Goal: Information Seeking & Learning: Learn about a topic

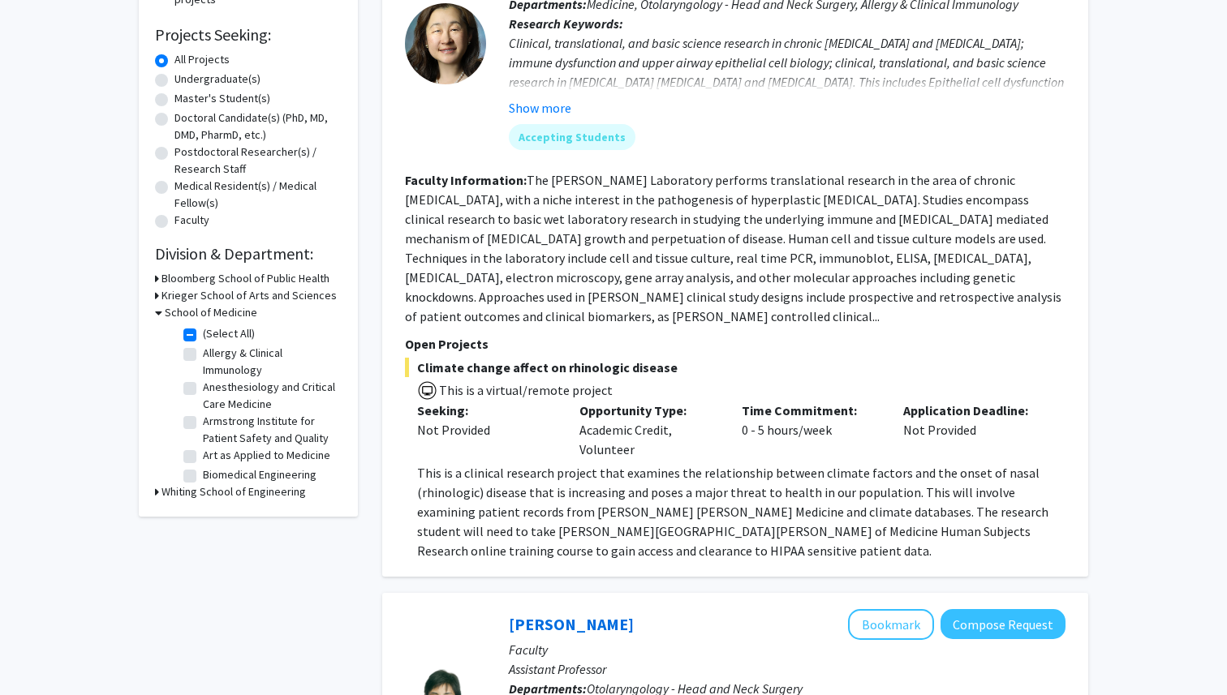
scroll to position [259, 0]
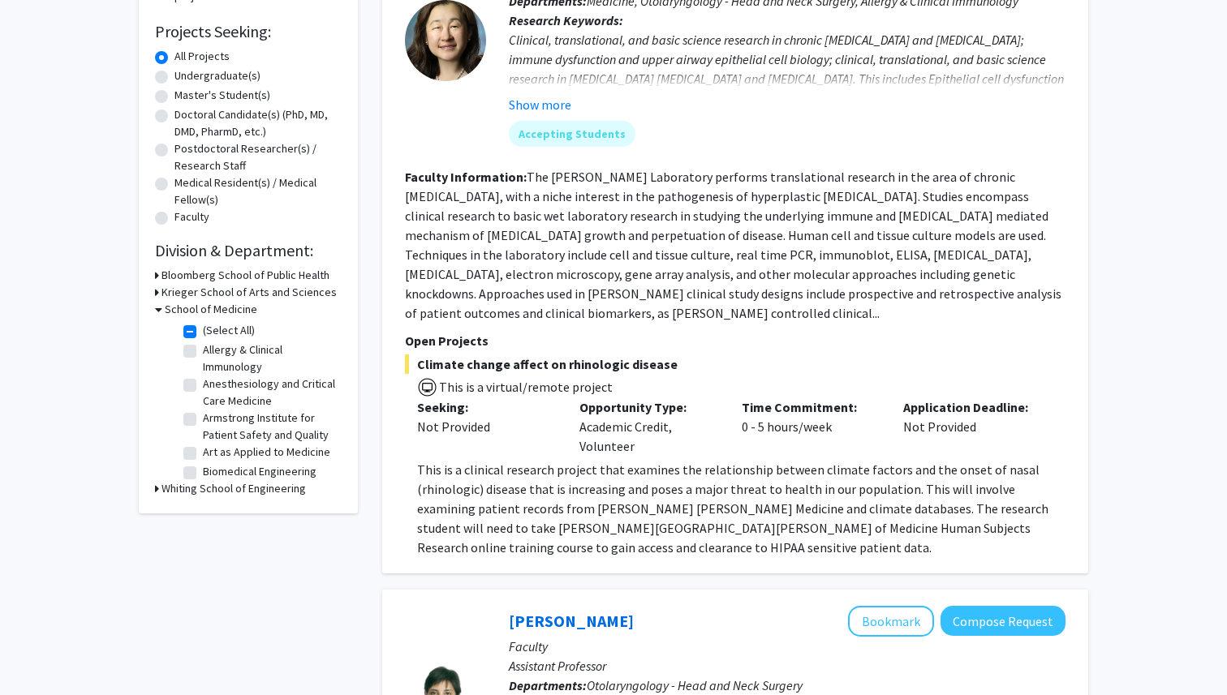
click at [204, 305] on h3 "School of Medicine" at bounding box center [211, 309] width 92 height 17
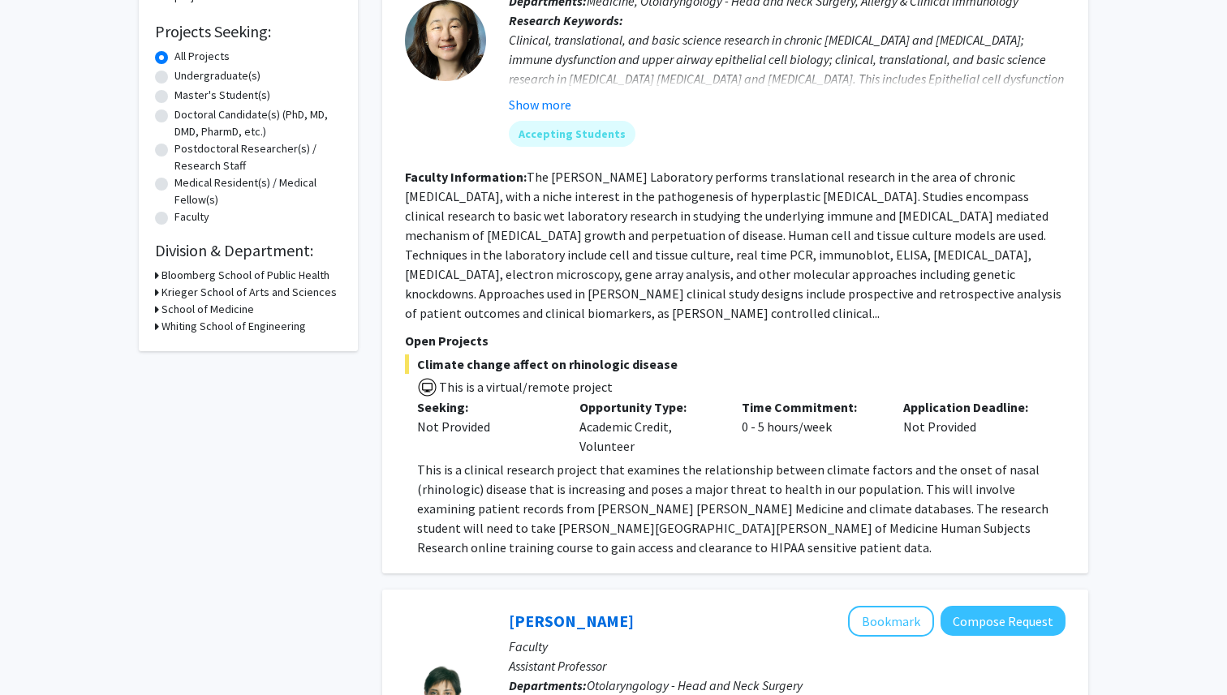
click at [204, 305] on h3 "School of Medicine" at bounding box center [207, 309] width 92 height 17
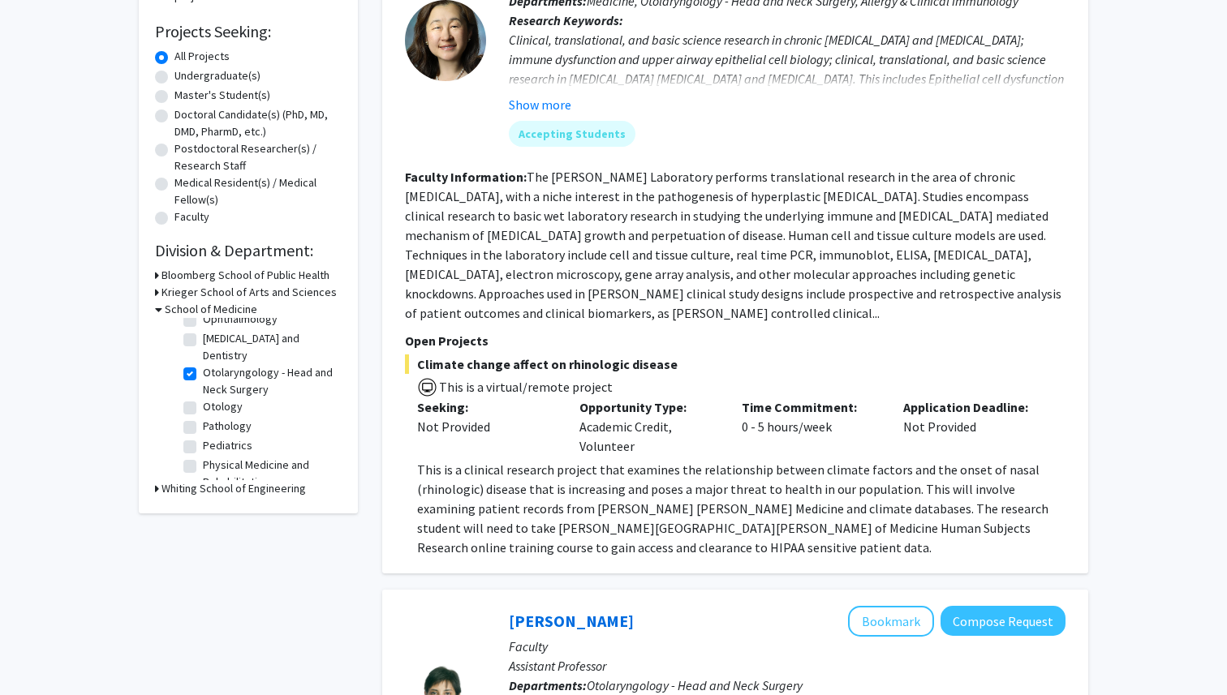
scroll to position [391, 0]
click at [203, 360] on label "Otolaryngology - Head and Neck Surgery" at bounding box center [270, 367] width 135 height 34
click at [203, 360] on input "Otolaryngology - Head and Neck Surgery" at bounding box center [208, 355] width 11 height 11
checkbox input "false"
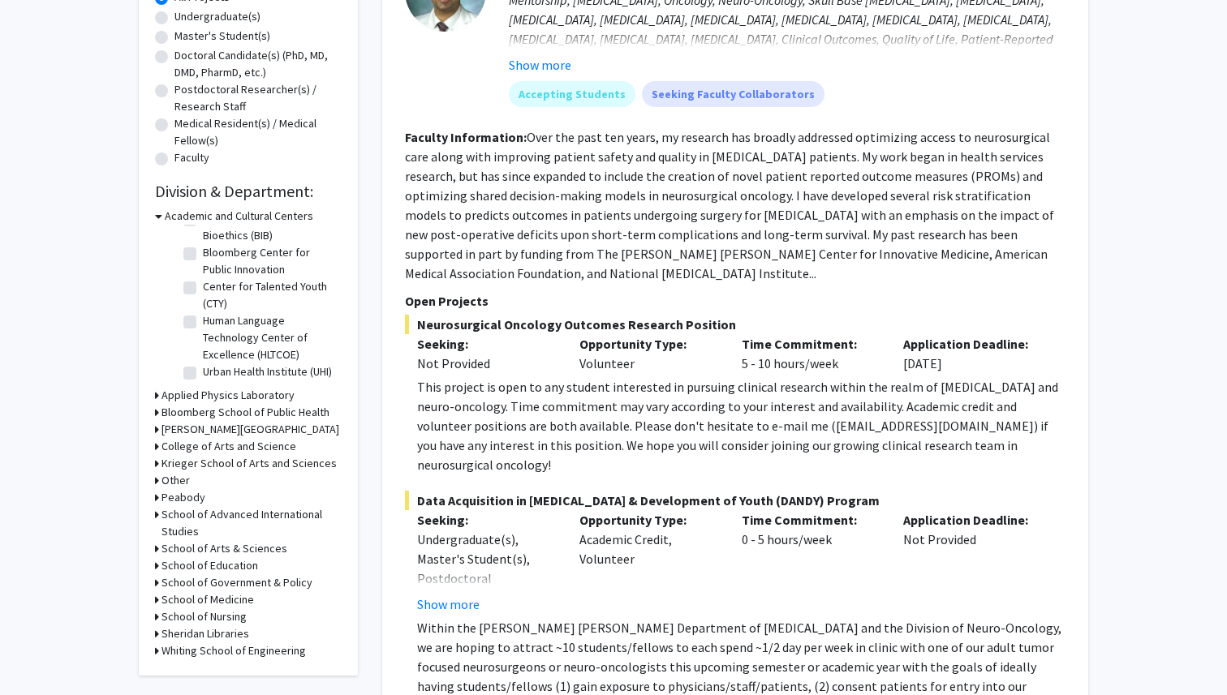
scroll to position [325, 0]
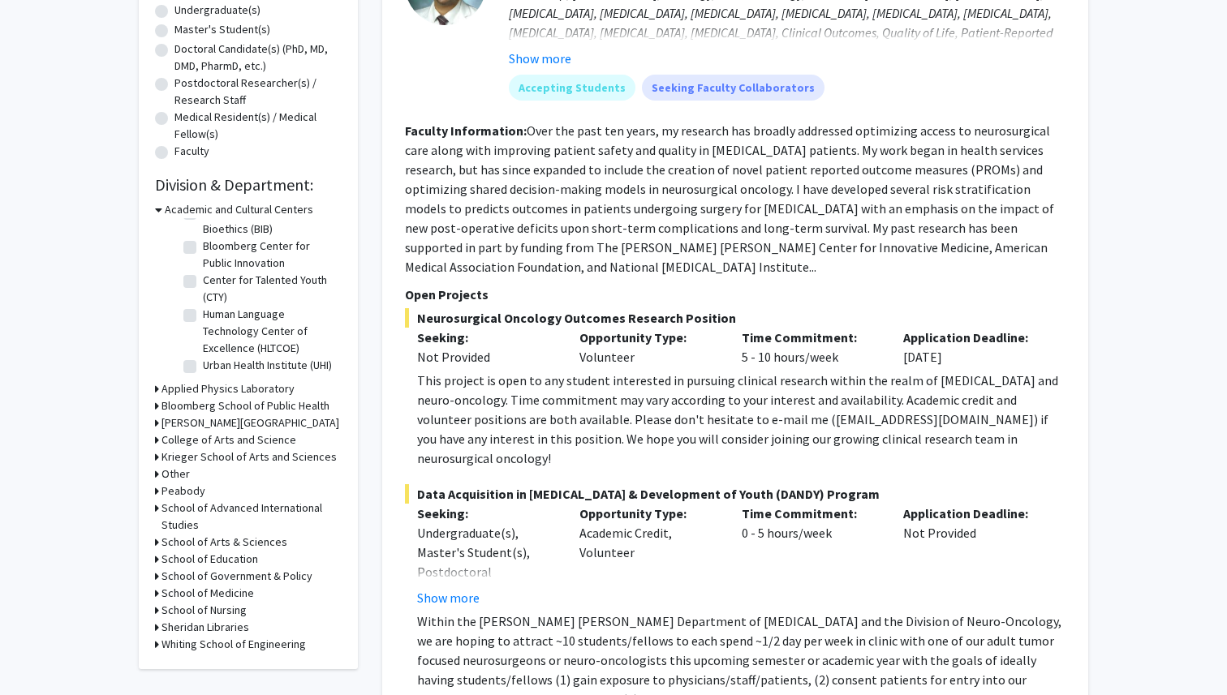
click at [237, 593] on h3 "School of Medicine" at bounding box center [207, 593] width 92 height 17
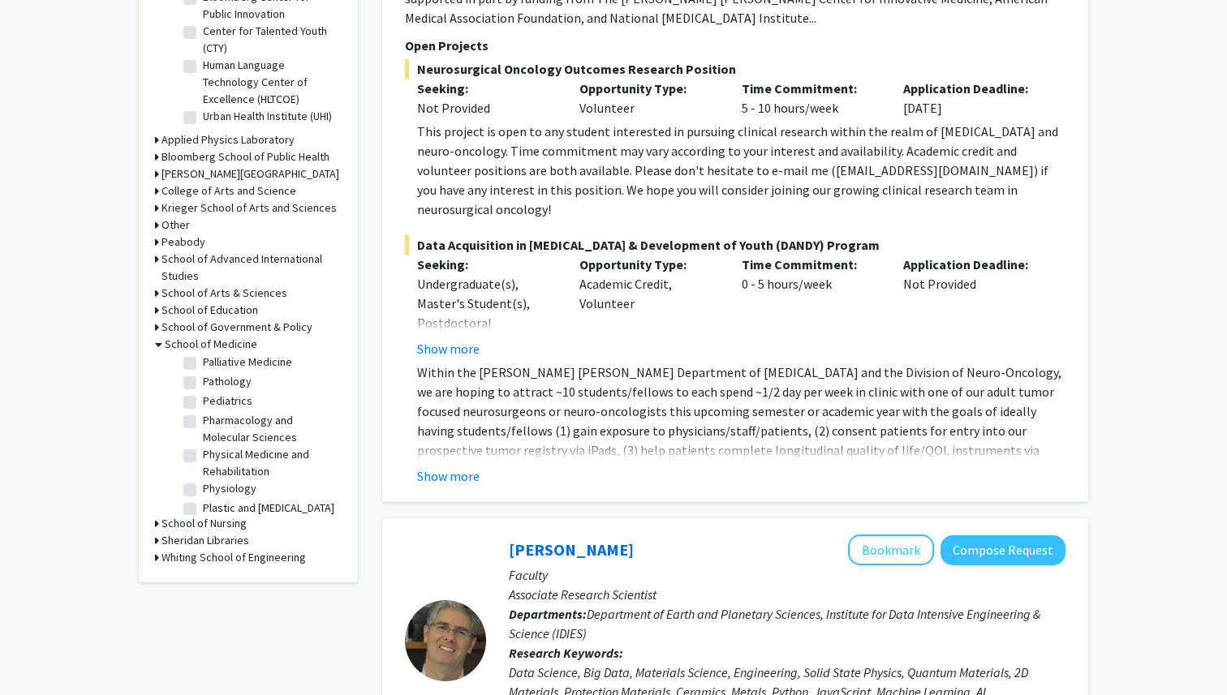
scroll to position [1929, 0]
click at [203, 528] on label "Psychiatry and Behavioral Sciences" at bounding box center [270, 545] width 135 height 34
click at [203, 528] on input "Psychiatry and Behavioral Sciences" at bounding box center [208, 533] width 11 height 11
checkbox input "true"
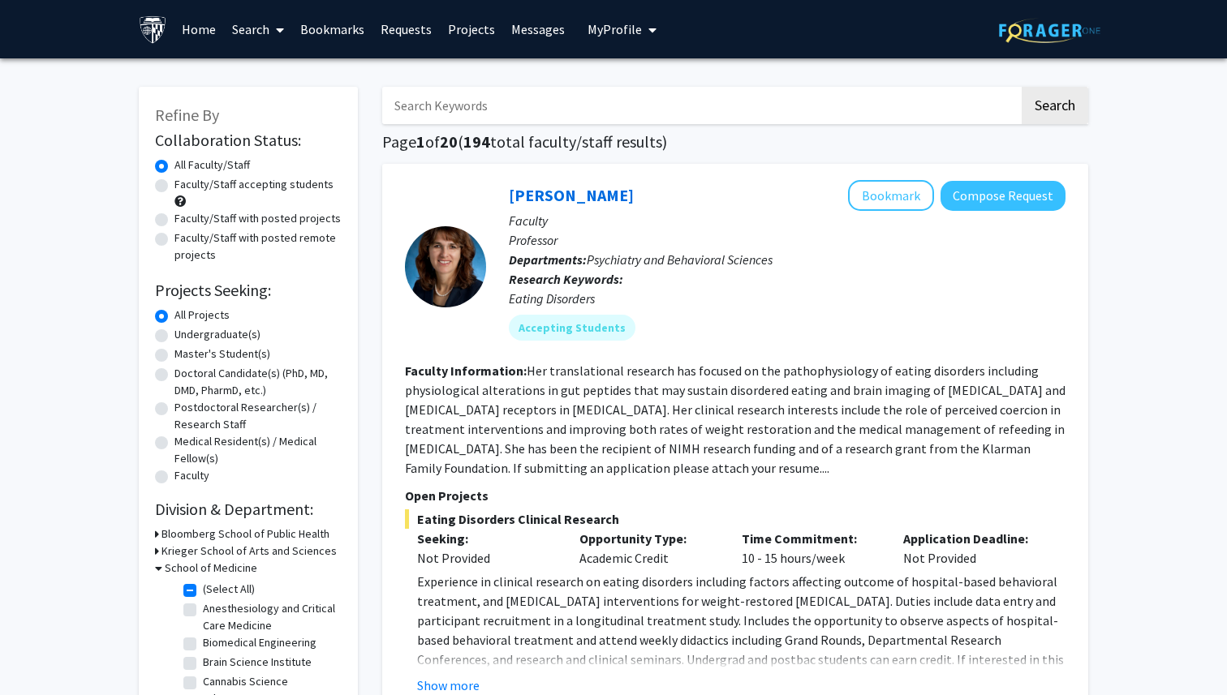
click at [529, 94] on input "Search Keywords" at bounding box center [700, 105] width 637 height 37
type input "alcohol"
click at [1021, 87] on button "Search" at bounding box center [1054, 105] width 67 height 37
checkbox input "false"
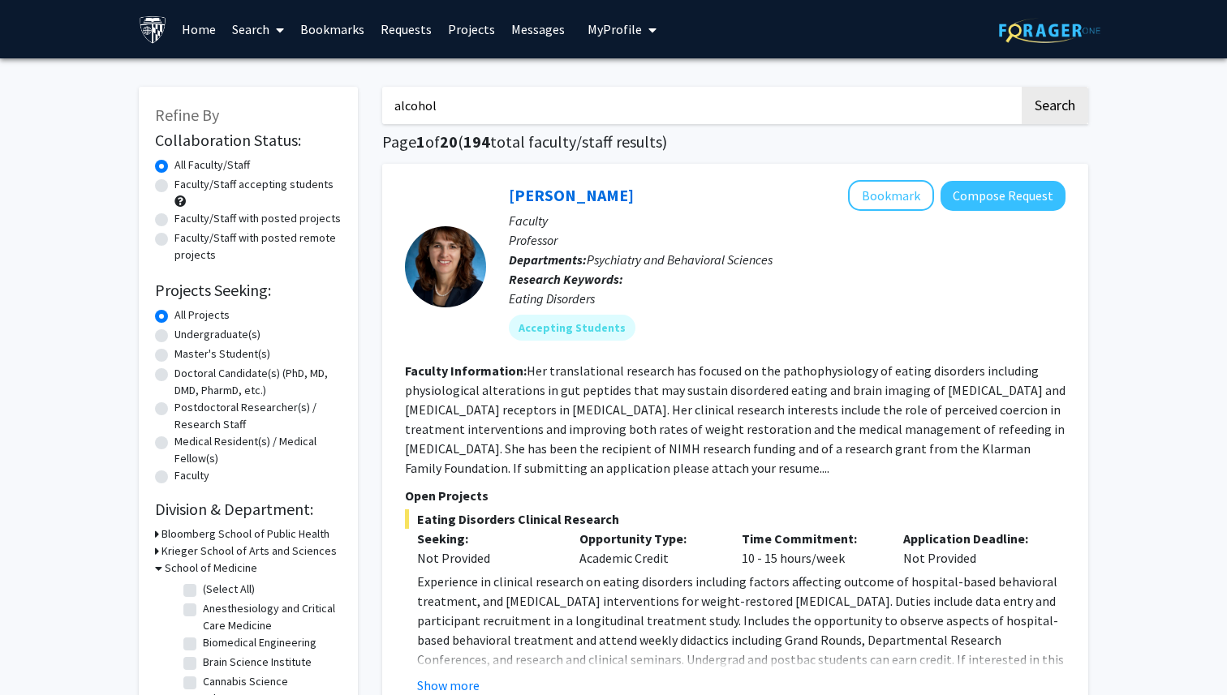
checkbox input "false"
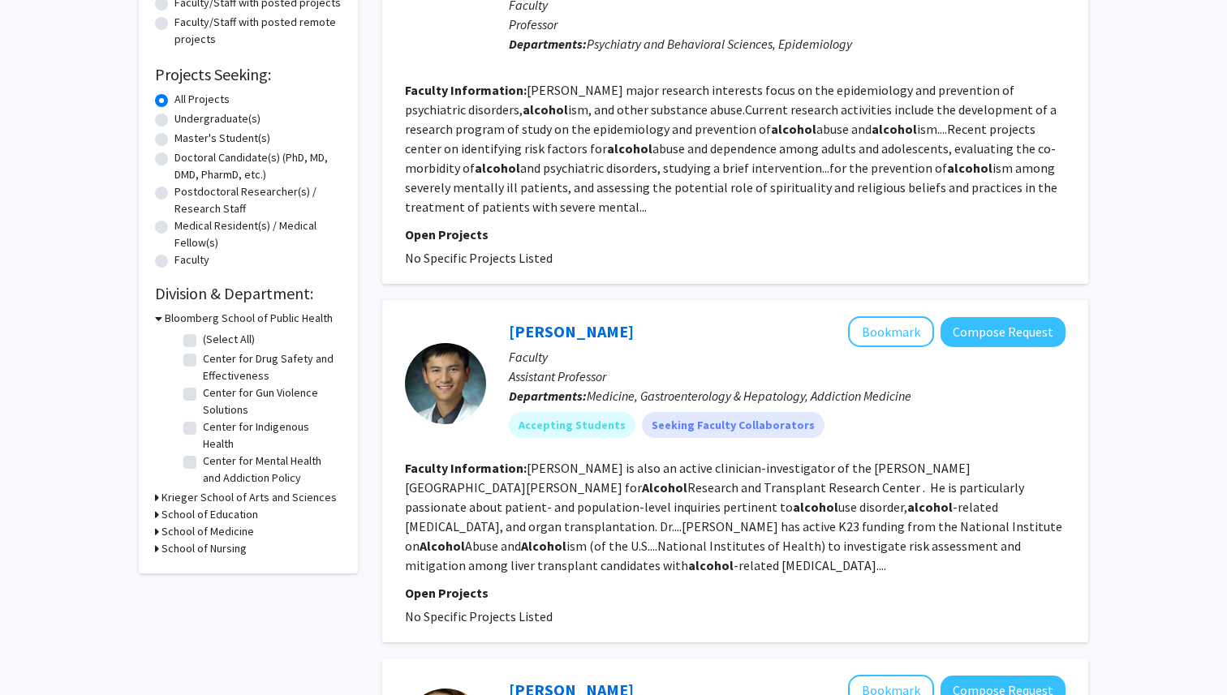
scroll to position [223, 0]
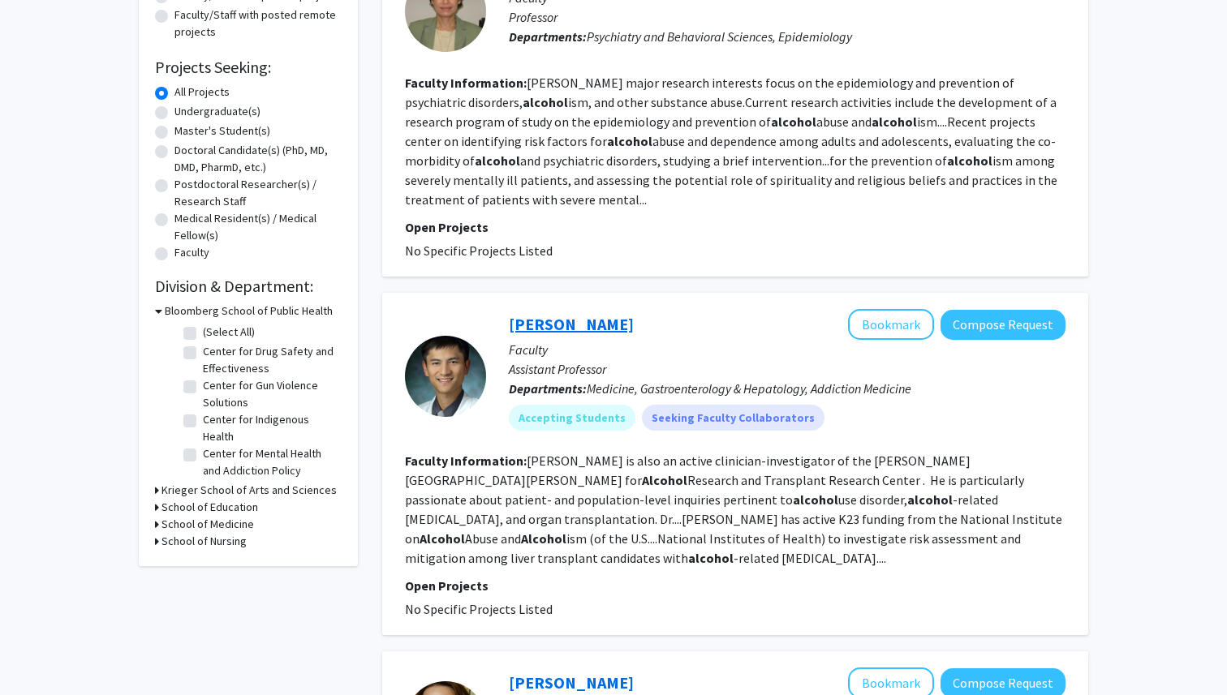
click at [550, 322] on link "[PERSON_NAME]" at bounding box center [571, 324] width 125 height 20
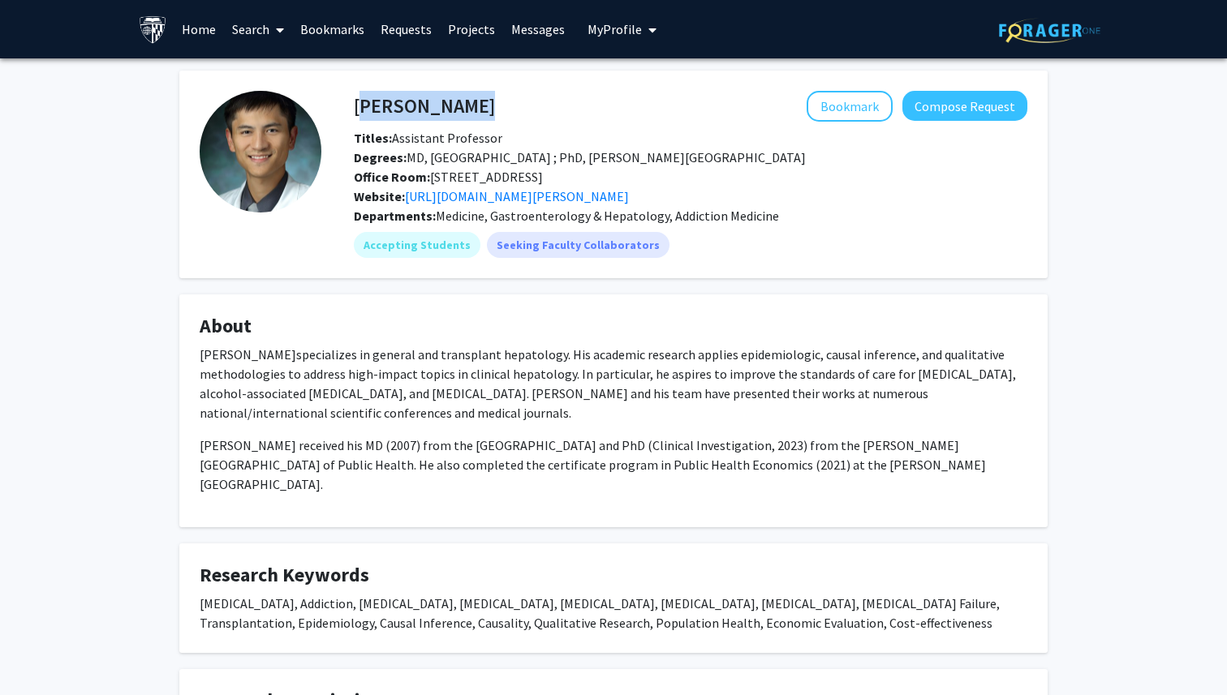
drag, startPoint x: 456, startPoint y: 104, endPoint x: 355, endPoint y: 96, distance: 100.9
click at [355, 96] on div "[PERSON_NAME] Bookmark Compose Request" at bounding box center [691, 106] width 698 height 31
copy h4 "[PERSON_NAME]"
click at [638, 316] on h4 "About" at bounding box center [614, 327] width 828 height 24
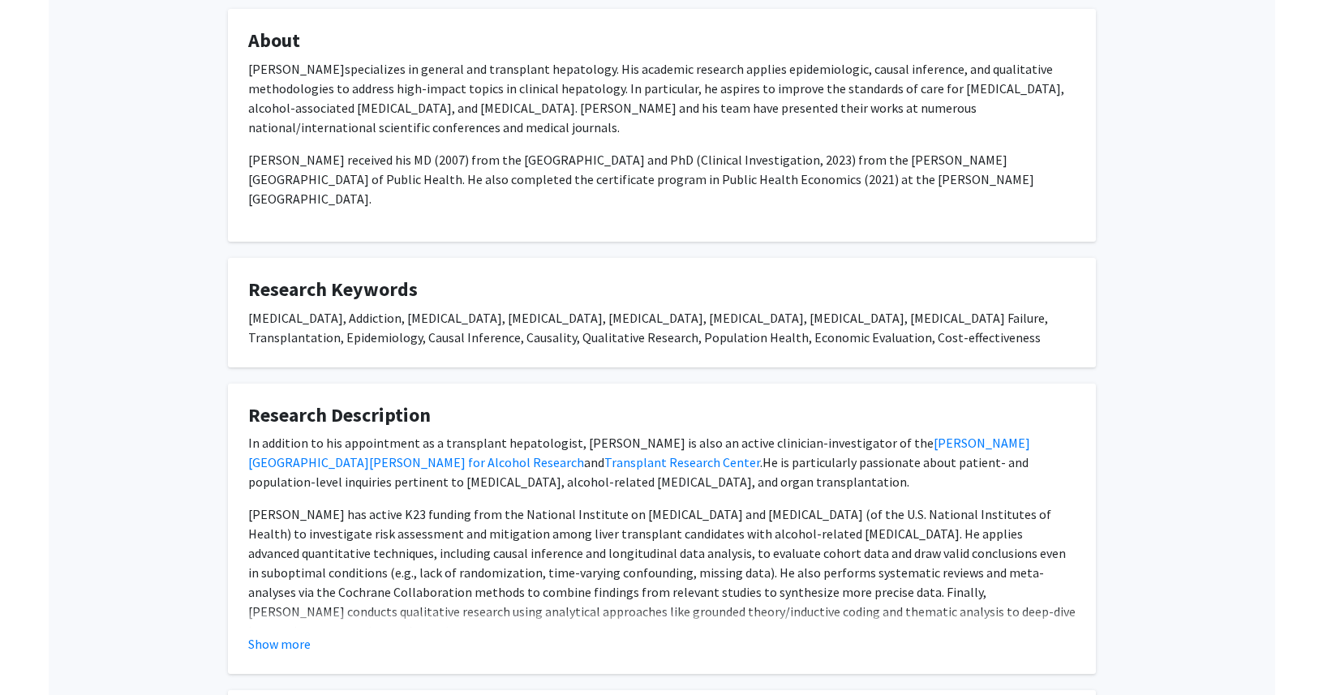
scroll to position [278, 0]
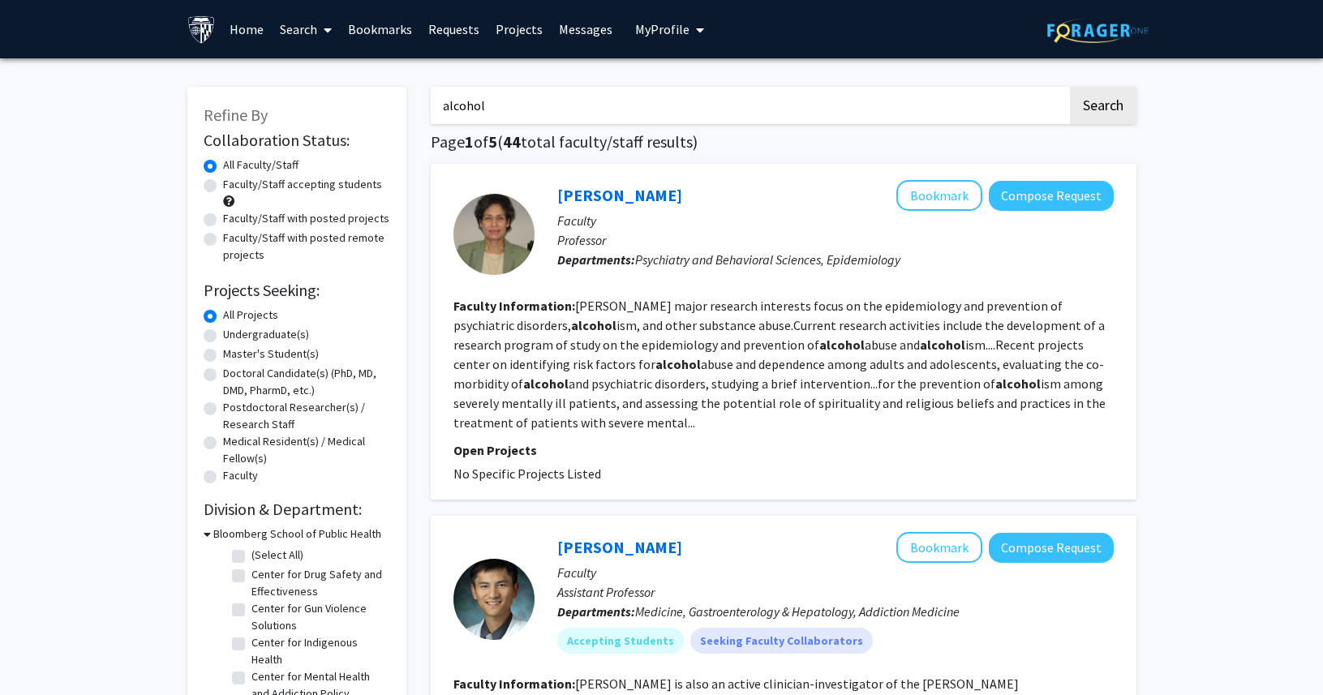
click at [565, 105] on input "alcohol" at bounding box center [749, 105] width 637 height 37
type input "alcohol on brain"
click at [1070, 87] on button "Search" at bounding box center [1103, 105] width 67 height 37
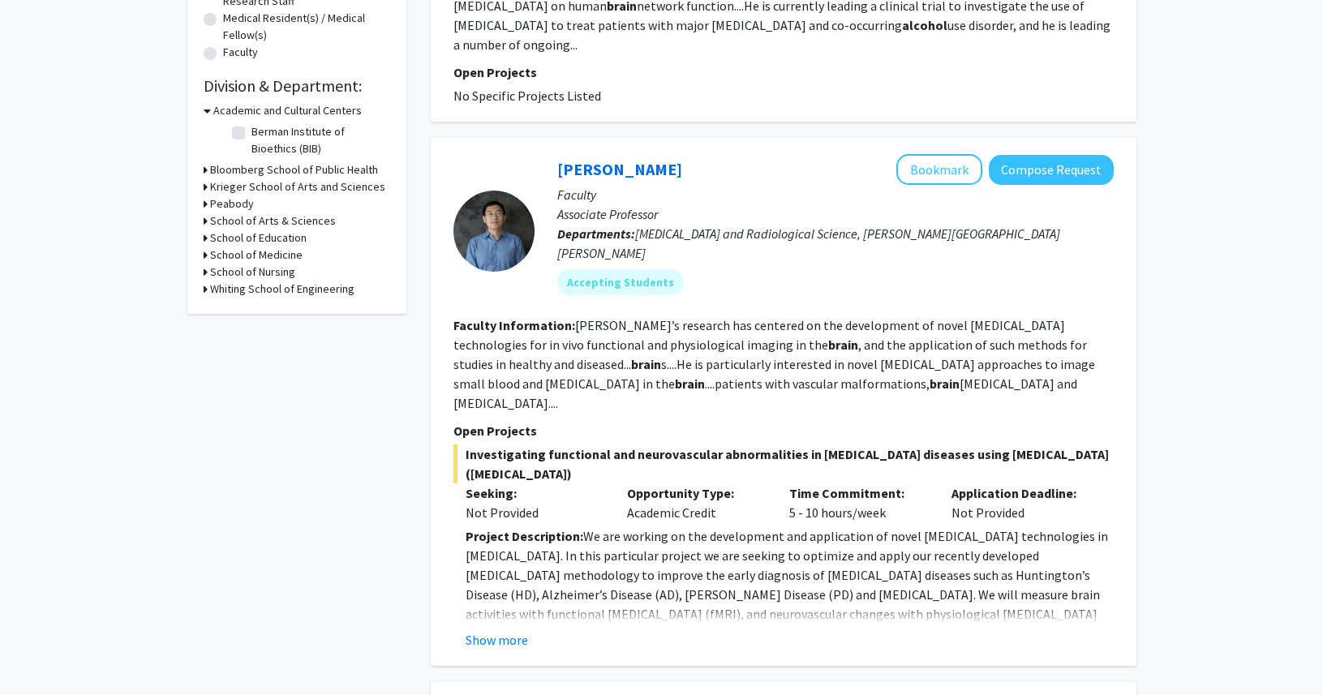
scroll to position [445, 0]
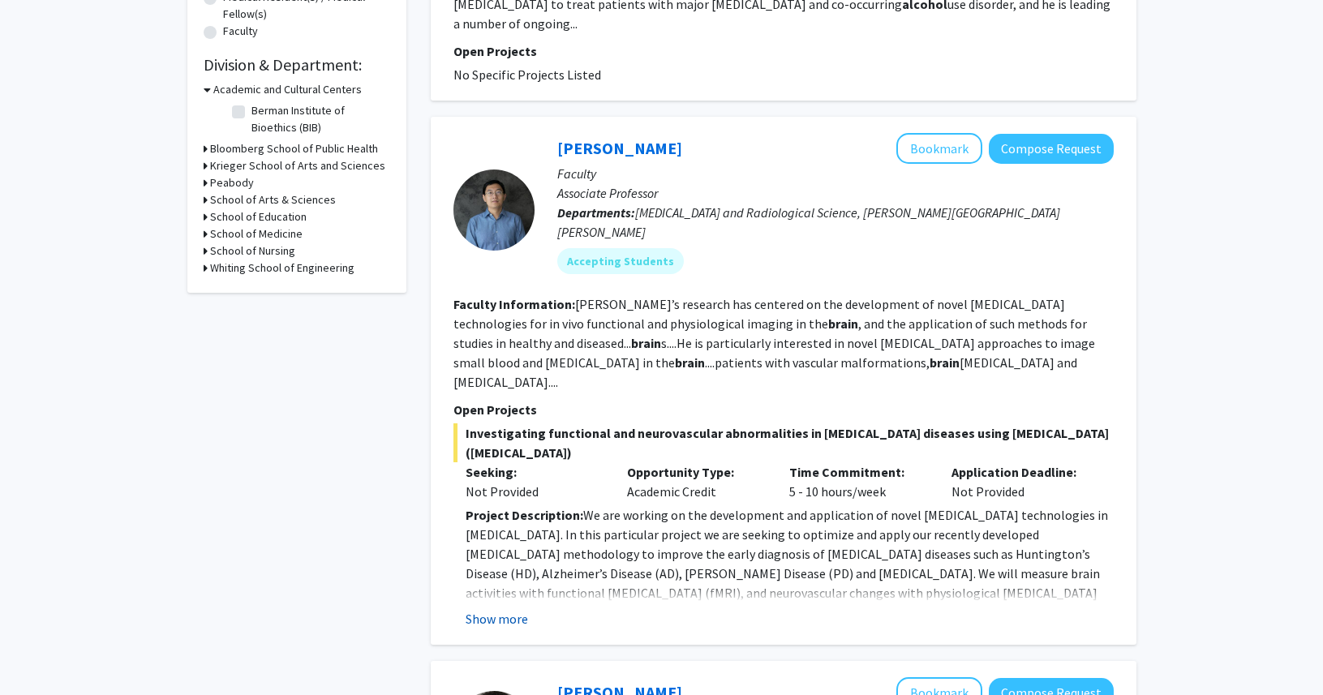
click at [501, 609] on button "Show more" at bounding box center [497, 618] width 62 height 19
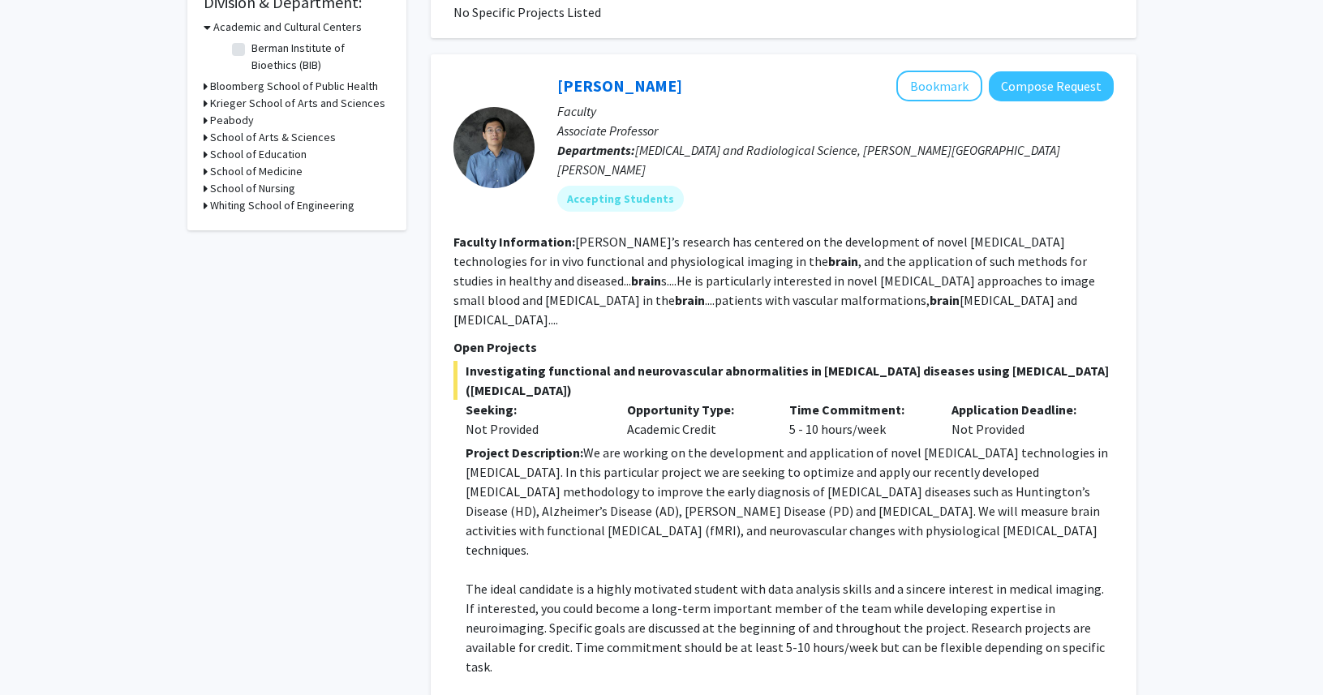
scroll to position [501, 0]
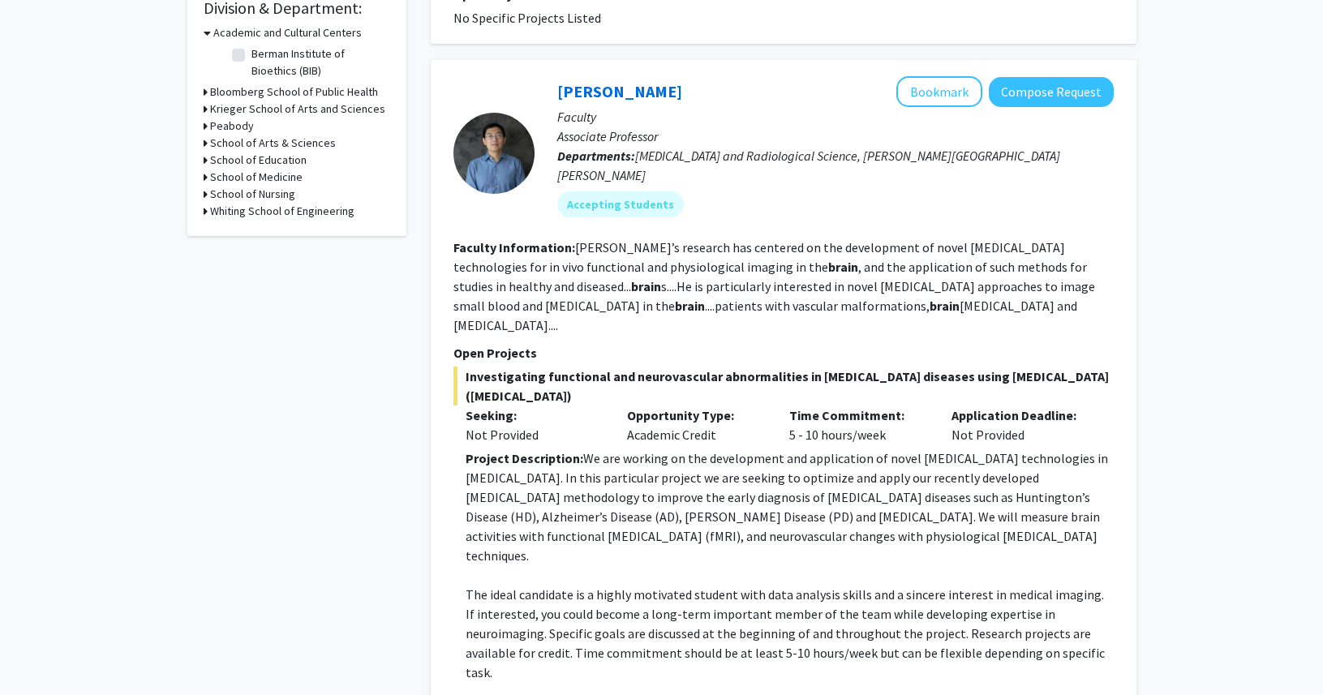
click at [597, 76] on div "Jun Hua Bookmark Compose Request" at bounding box center [835, 91] width 557 height 31
click at [596, 81] on link "[PERSON_NAME]" at bounding box center [619, 91] width 125 height 20
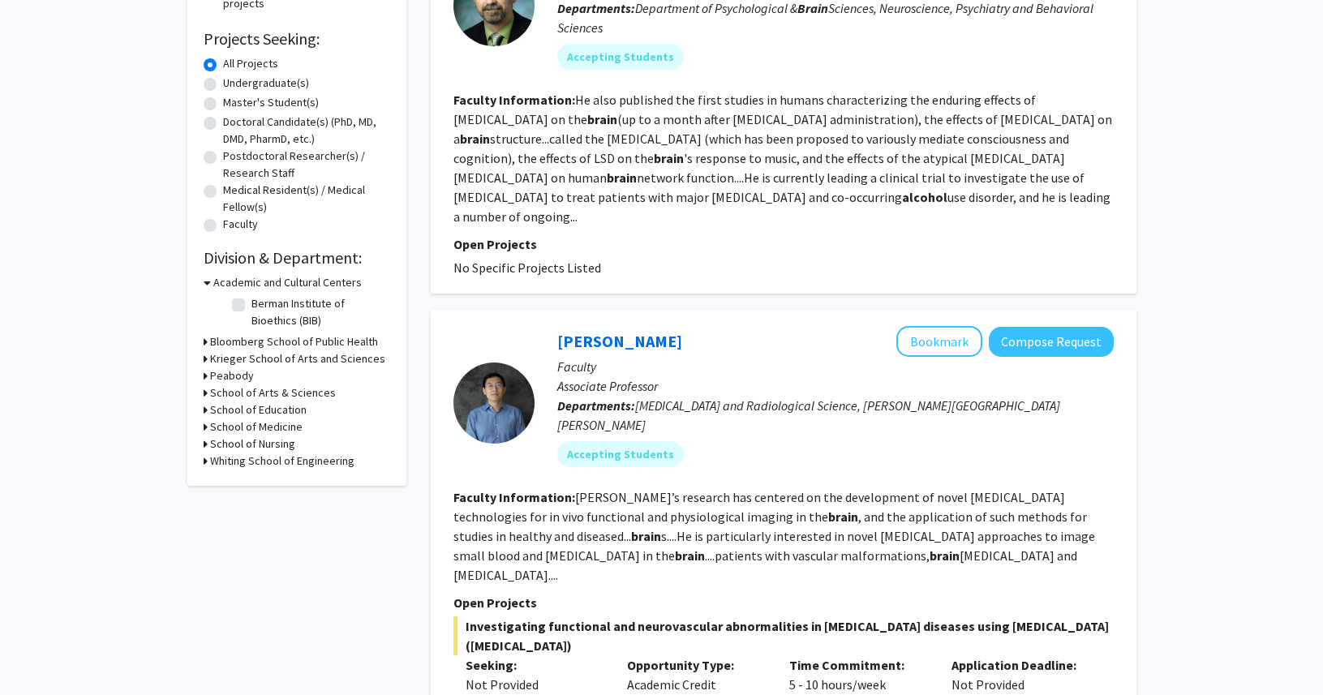
scroll to position [259, 0]
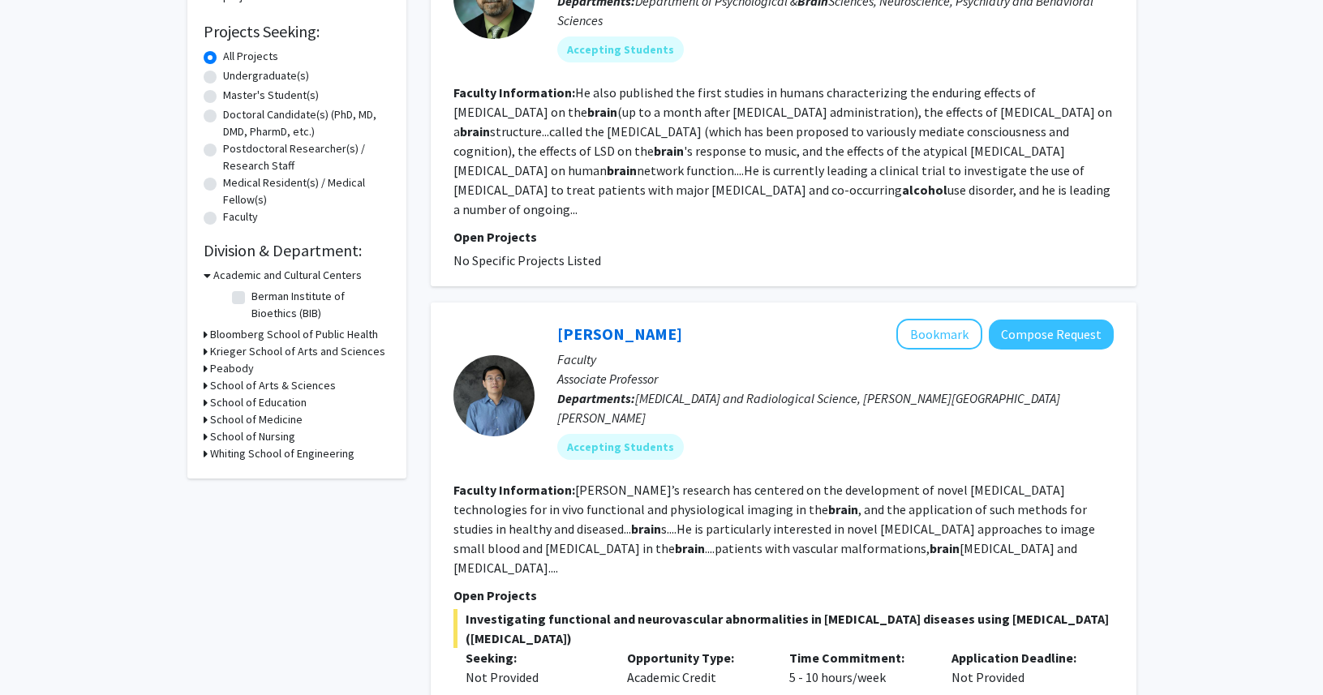
click at [261, 424] on h3 "School of Medicine" at bounding box center [256, 419] width 92 height 17
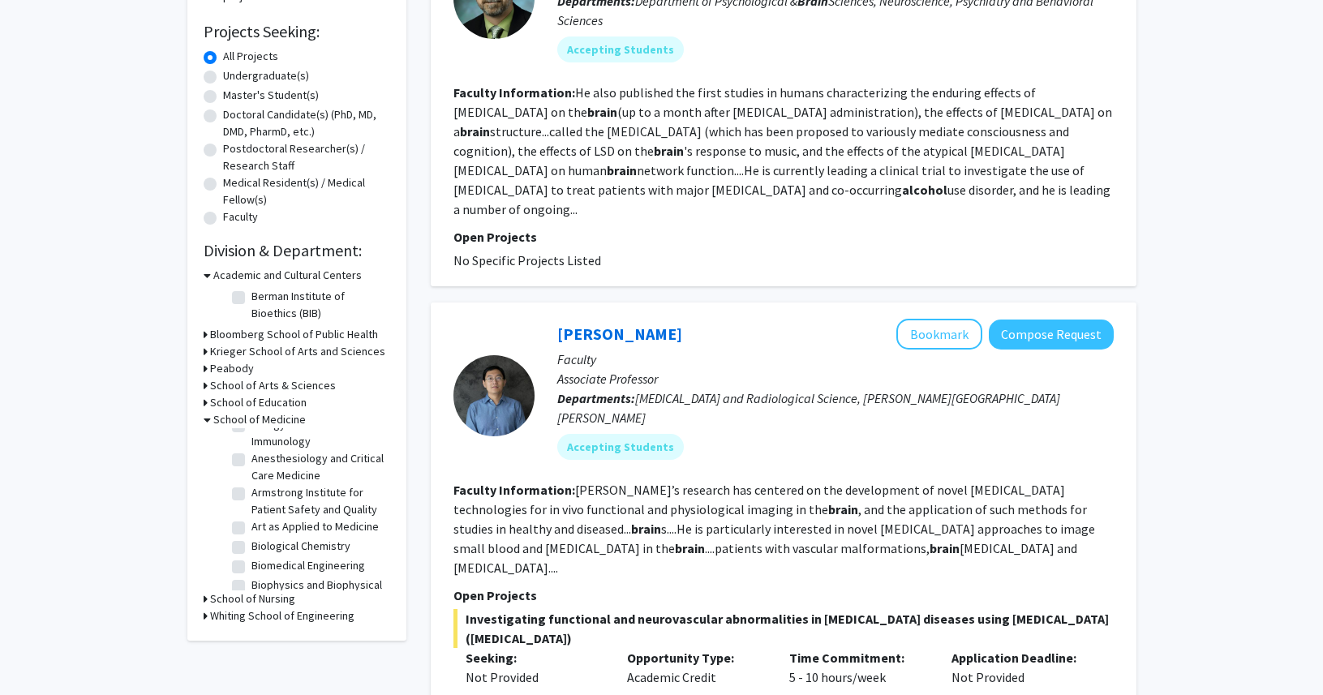
scroll to position [52, 0]
click at [283, 458] on label "Anesthesiology and Critical Care Medicine" at bounding box center [319, 471] width 135 height 34
click at [262, 458] on input "Anesthesiology and Critical Care Medicine" at bounding box center [257, 459] width 11 height 11
checkbox input "true"
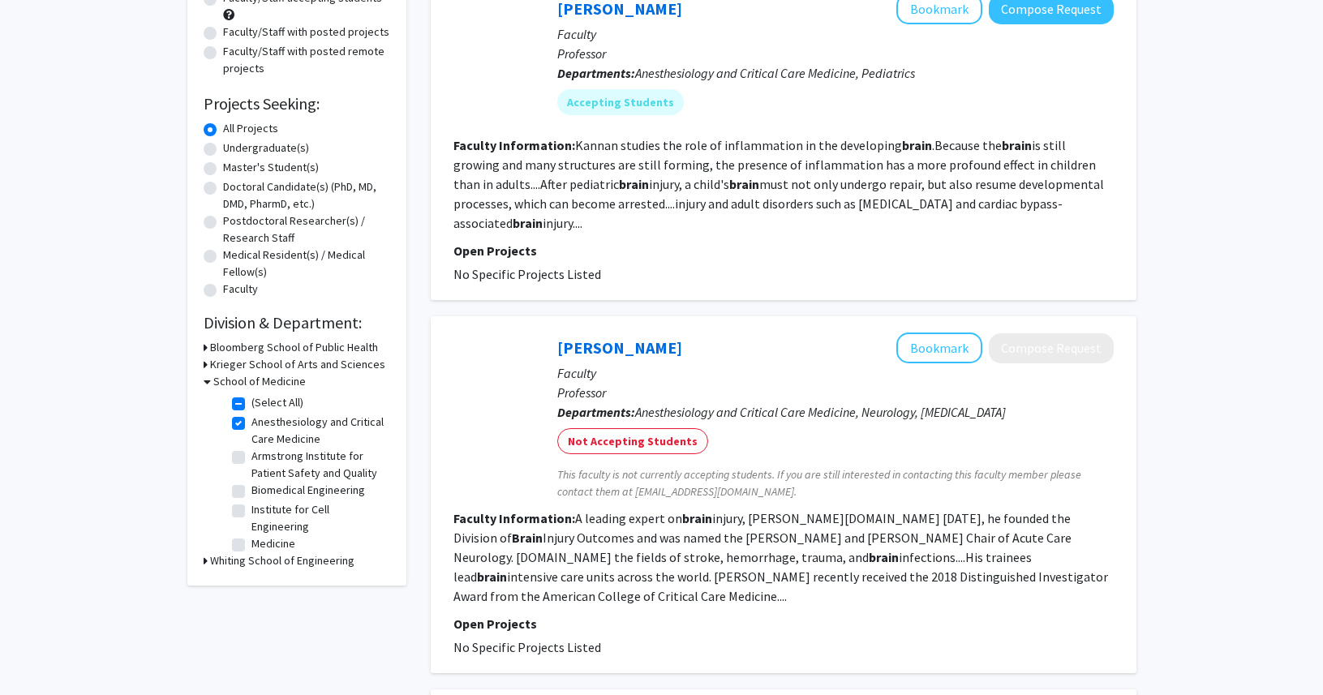
scroll to position [228, 0]
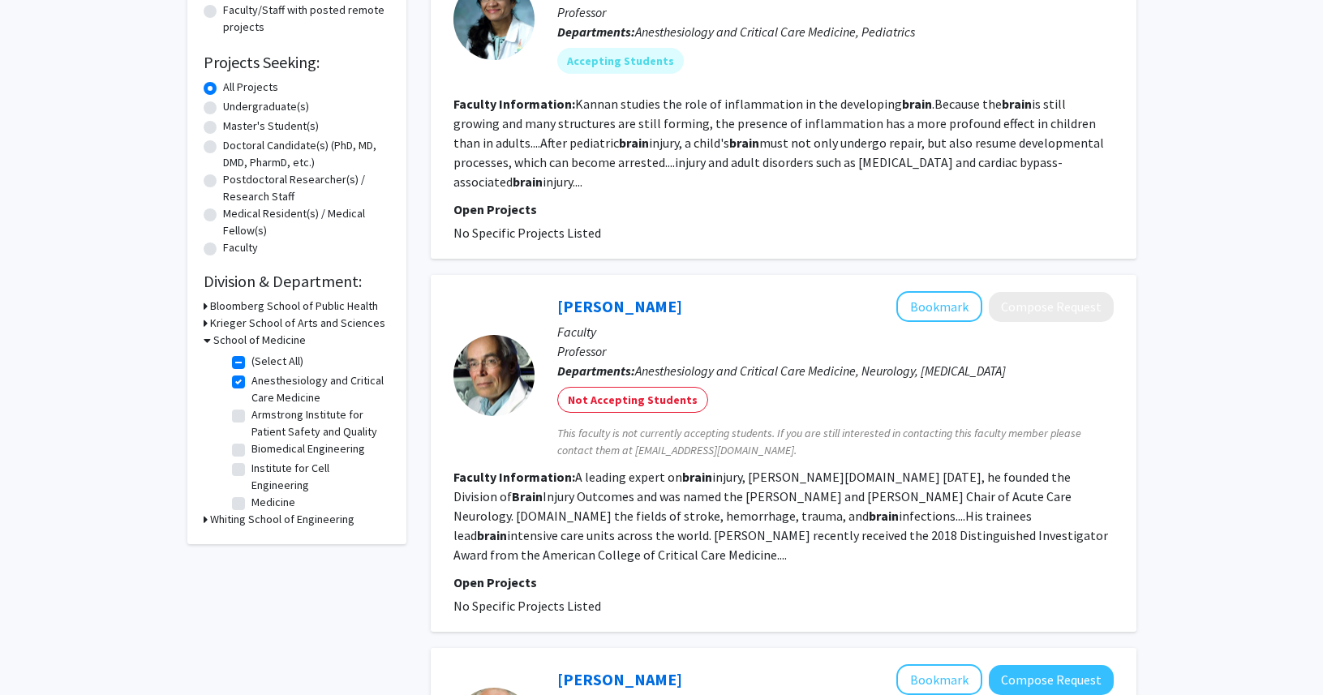
click at [252, 383] on label "Anesthesiology and Critical Care Medicine" at bounding box center [319, 389] width 135 height 34
click at [252, 383] on input "Anesthesiology and Critical Care Medicine" at bounding box center [257, 377] width 11 height 11
checkbox input "false"
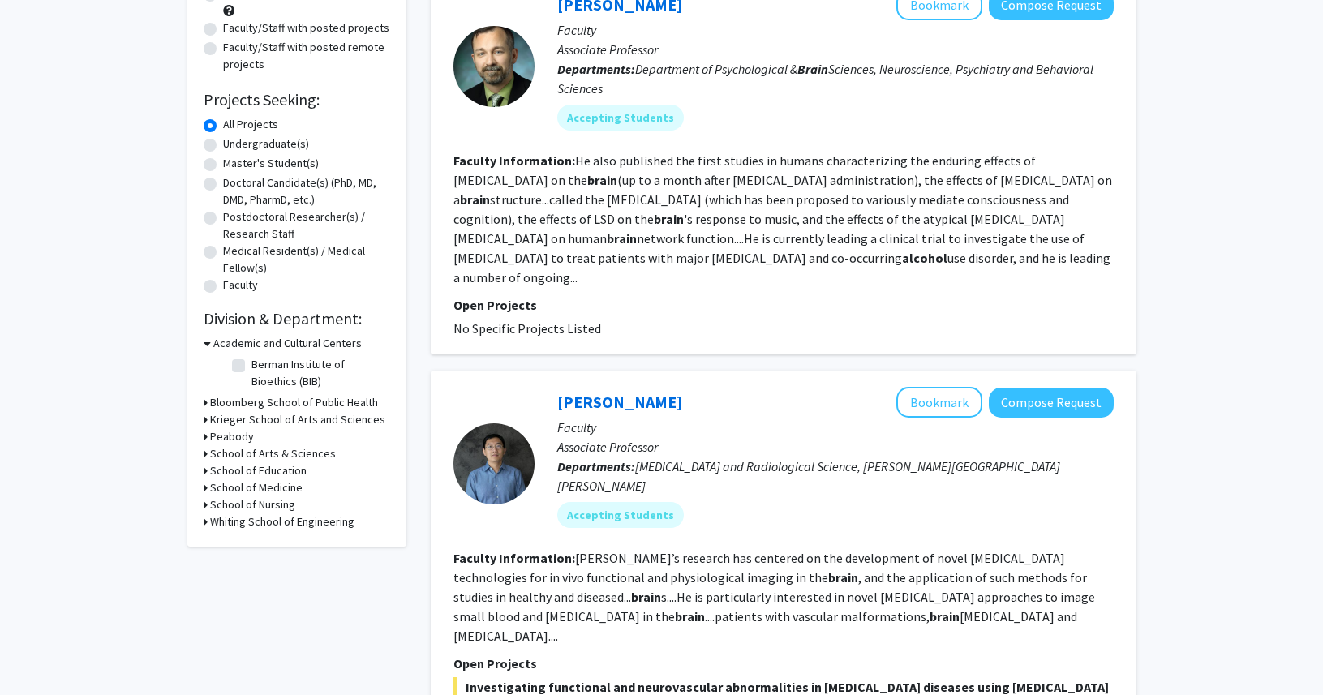
scroll to position [232, 0]
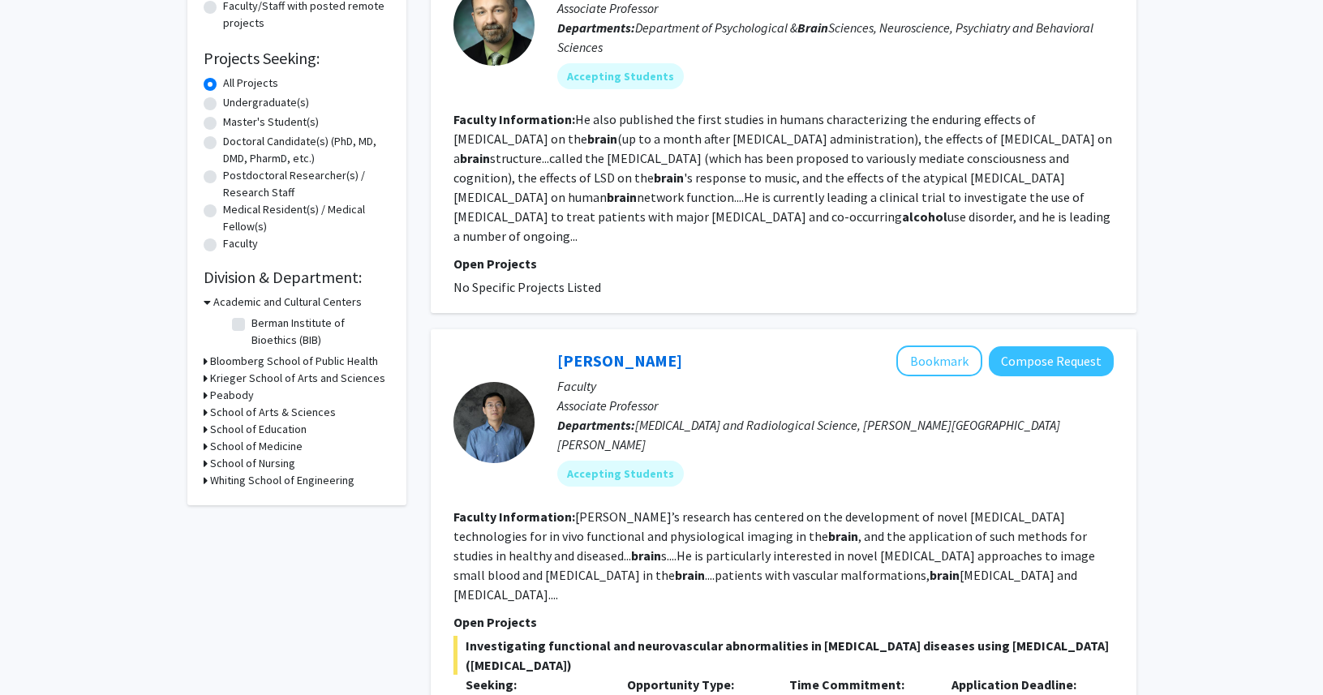
click at [289, 450] on h3 "School of Medicine" at bounding box center [256, 446] width 92 height 17
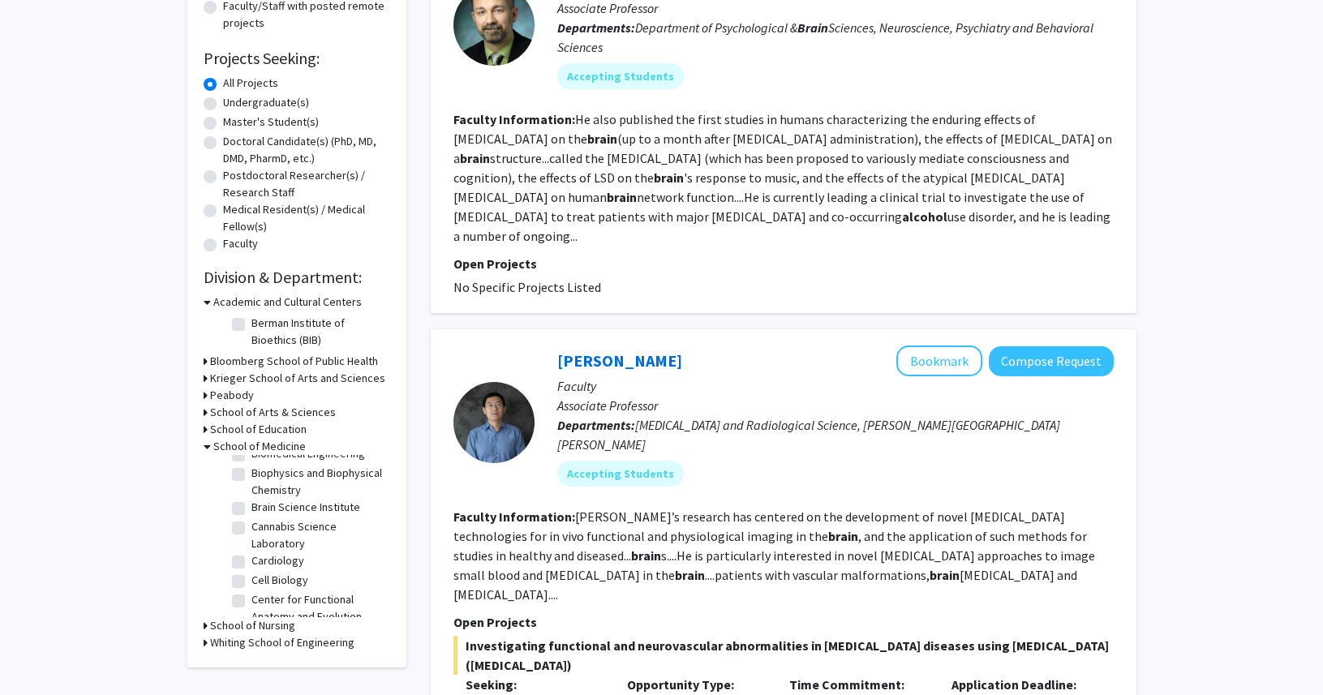
scroll to position [217, 0]
click at [252, 536] on label "Cardiology" at bounding box center [278, 538] width 53 height 17
click at [252, 536] on input "Cardiology" at bounding box center [257, 535] width 11 height 11
checkbox input "true"
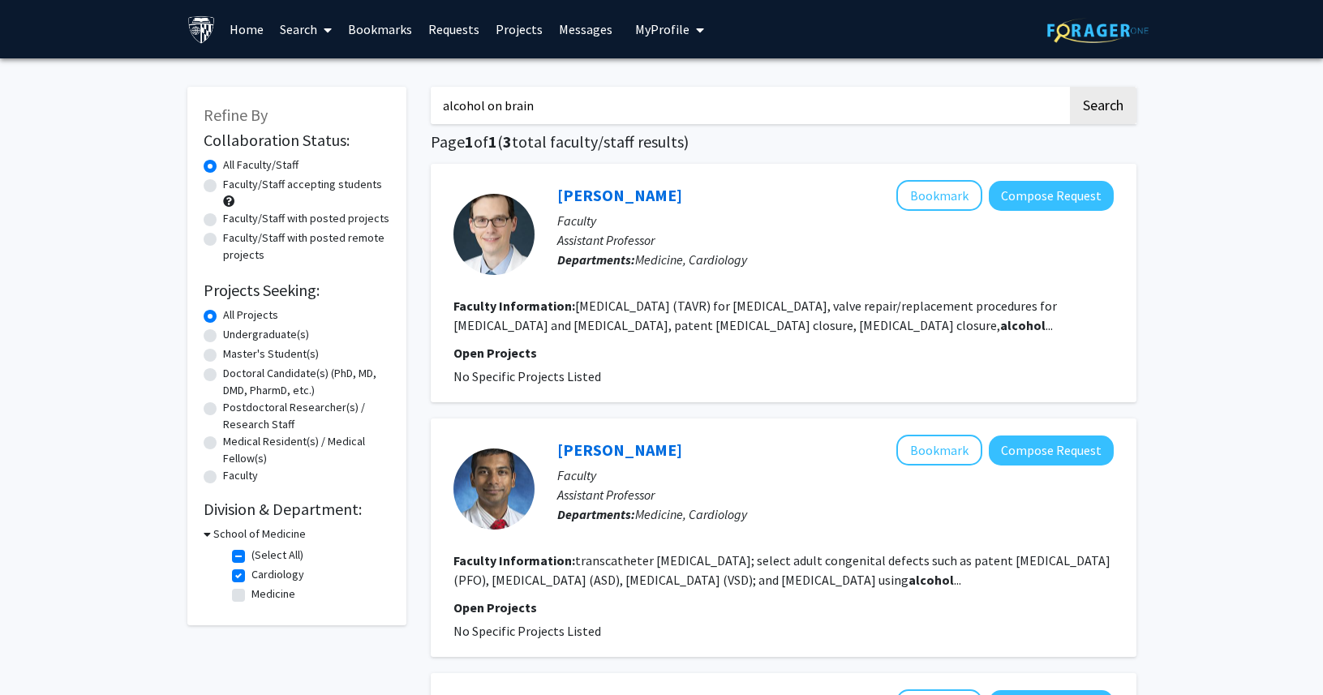
drag, startPoint x: 598, startPoint y: 116, endPoint x: 393, endPoint y: 118, distance: 205.3
click at [394, 118] on div "Refine By Collaboration Status: Collaboration Status All Faculty/Staff Collabor…" at bounding box center [662, 548] width 974 height 955
type input "alcohol on brai"
click at [1070, 87] on button "Search" at bounding box center [1103, 105] width 67 height 37
checkbox input "false"
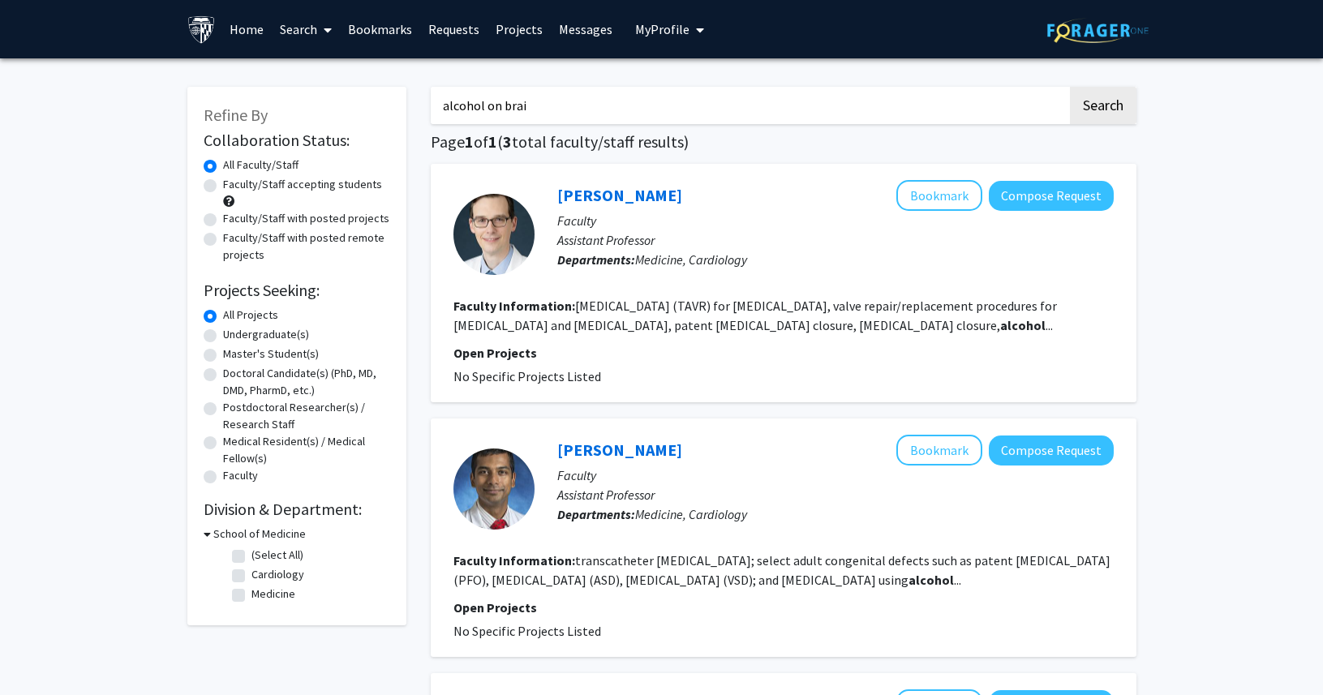
checkbox input "false"
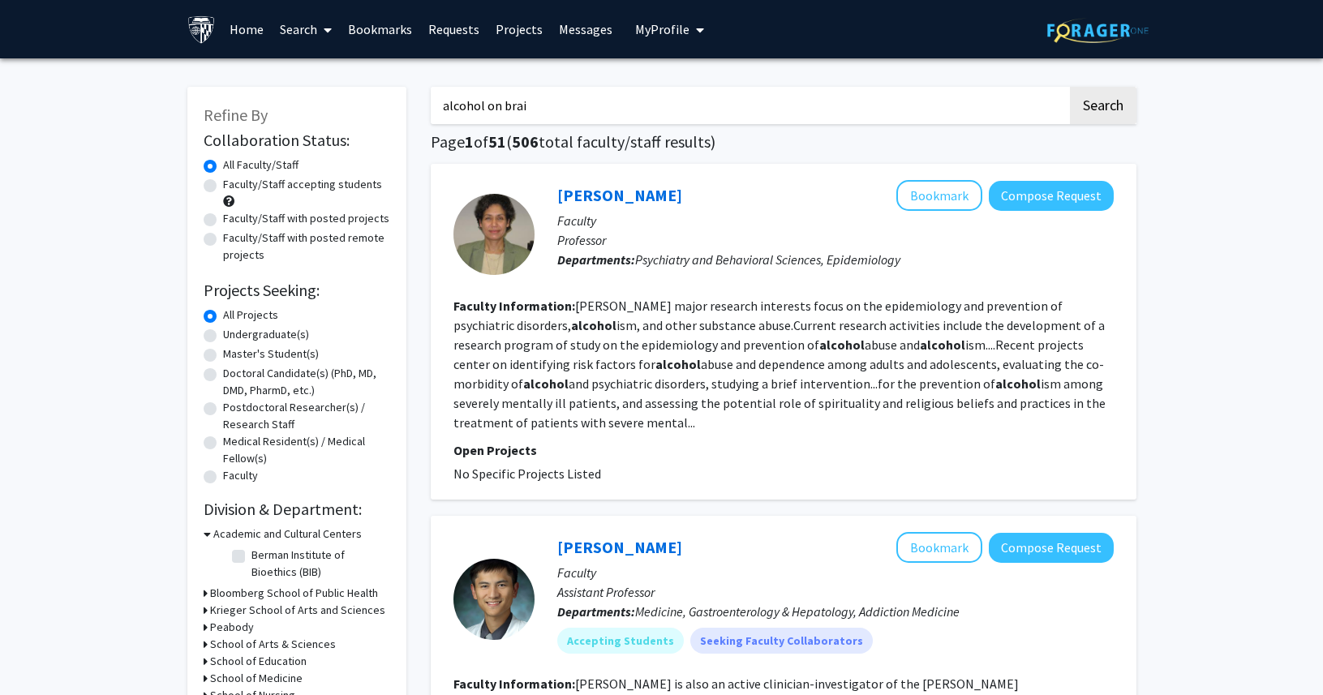
drag, startPoint x: 577, startPoint y: 101, endPoint x: 341, endPoint y: 94, distance: 236.2
click at [1070, 87] on button "Search" at bounding box center [1103, 105] width 67 height 37
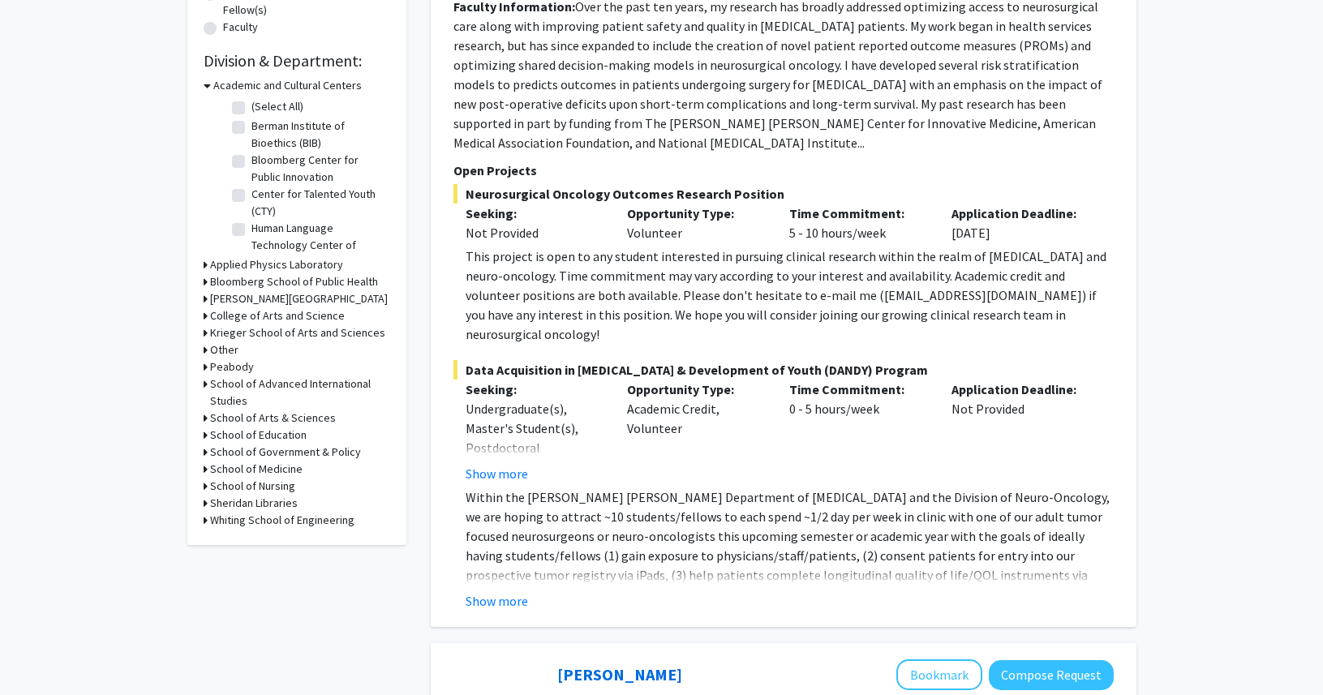
scroll to position [466, 0]
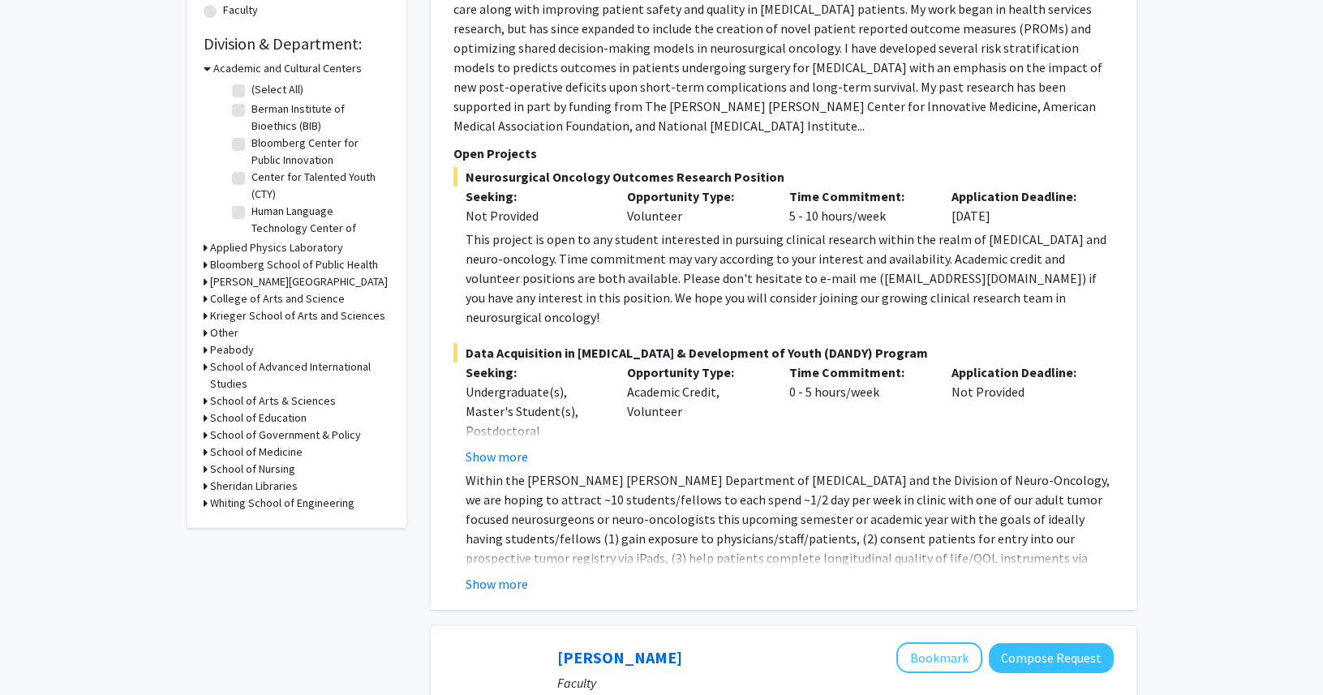
click at [249, 454] on h3 "School of Medicine" at bounding box center [256, 452] width 92 height 17
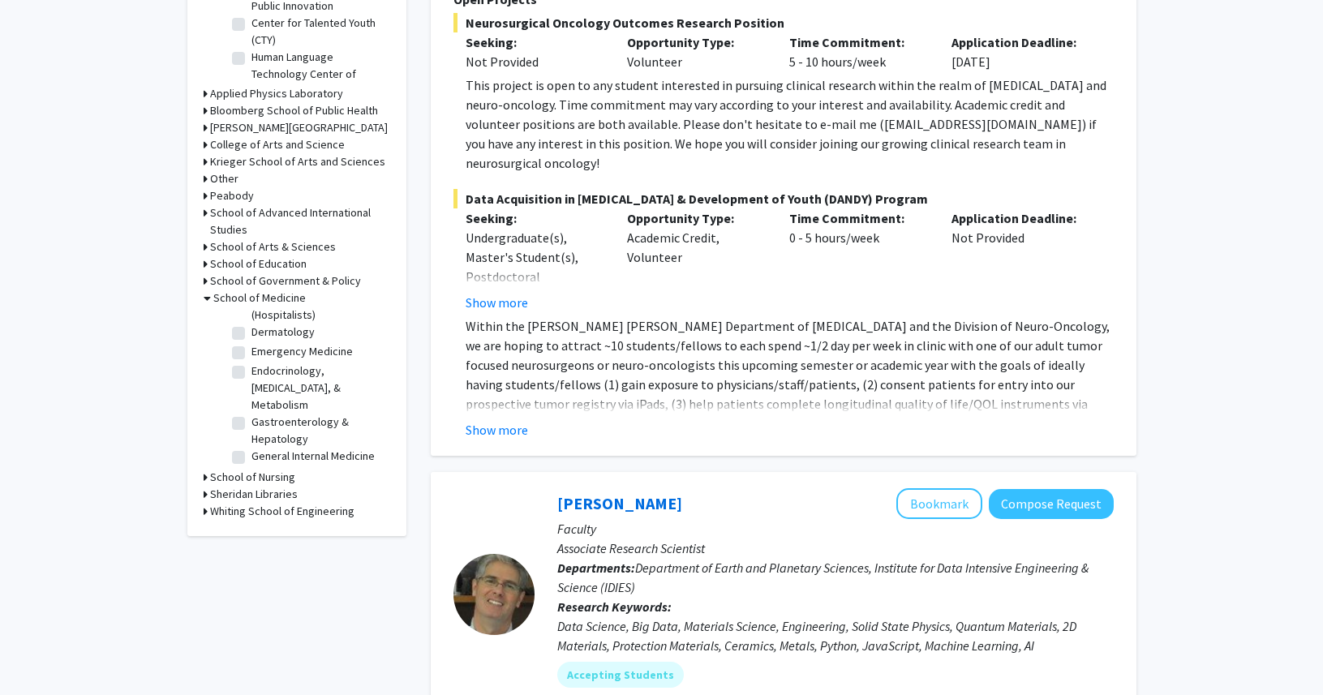
scroll to position [904, 0]
click at [252, 412] on label "Gastroenterology & Hepatology" at bounding box center [319, 429] width 135 height 34
click at [252, 412] on input "Gastroenterology & Hepatology" at bounding box center [257, 417] width 11 height 11
checkbox input "true"
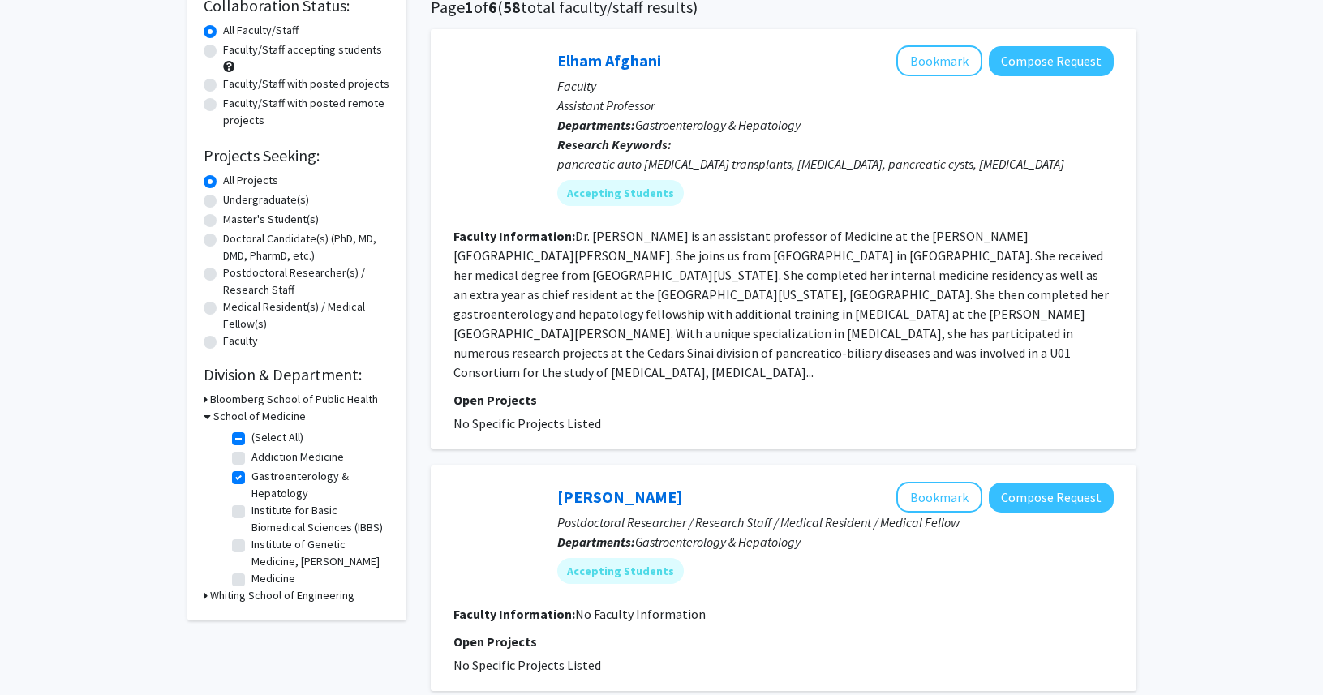
scroll to position [135, 0]
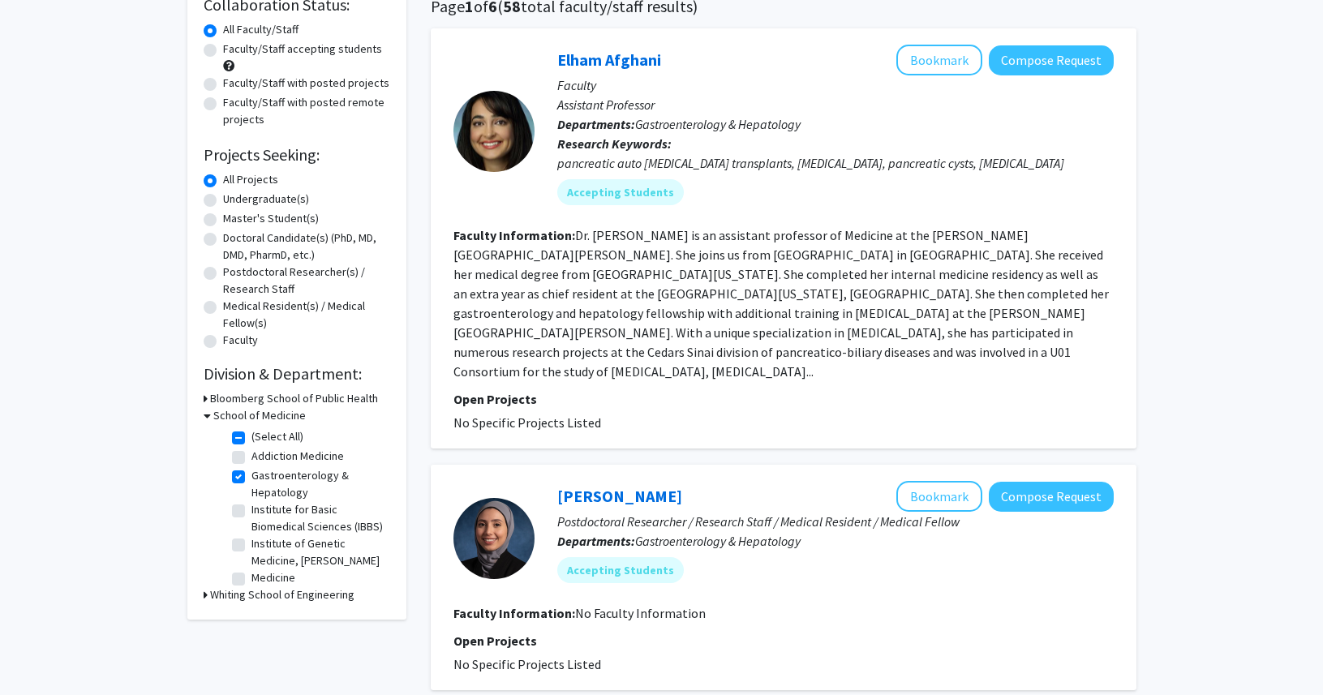
click at [252, 480] on label "Gastroenterology & Hepatology" at bounding box center [319, 484] width 135 height 34
click at [252, 478] on input "Gastroenterology & Hepatology" at bounding box center [257, 472] width 11 height 11
checkbox input "false"
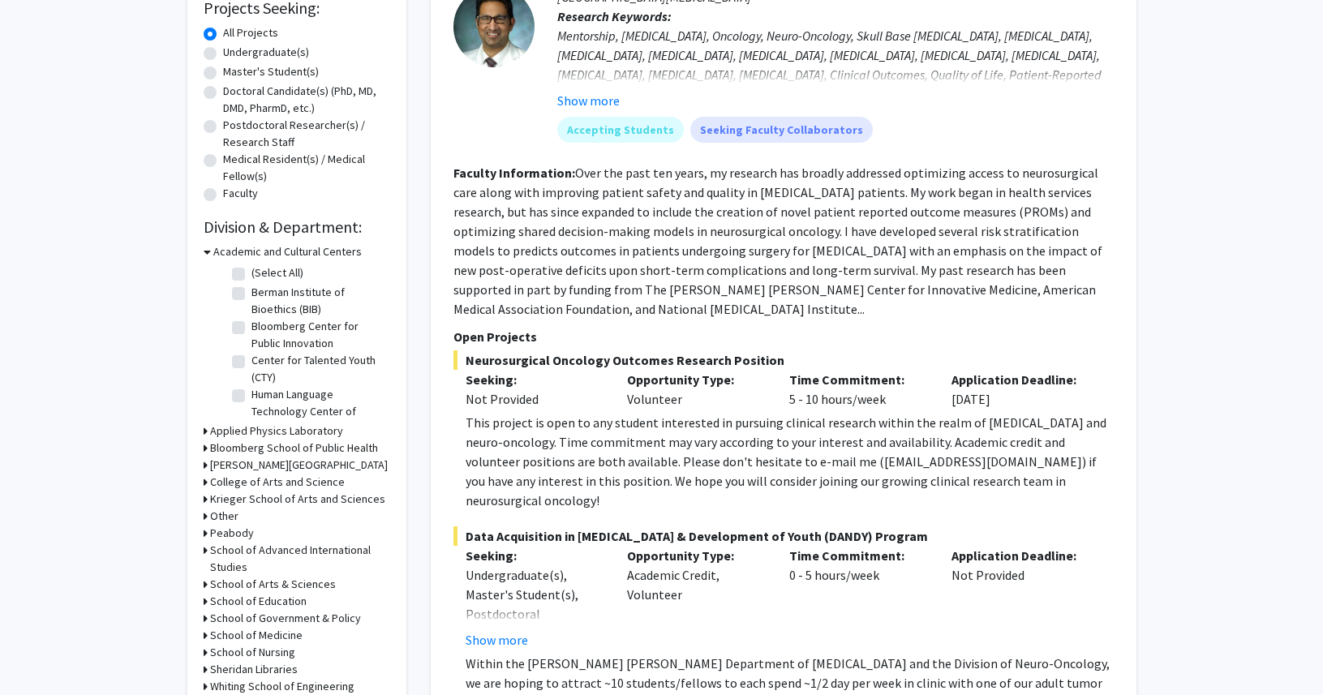
scroll to position [290, 0]
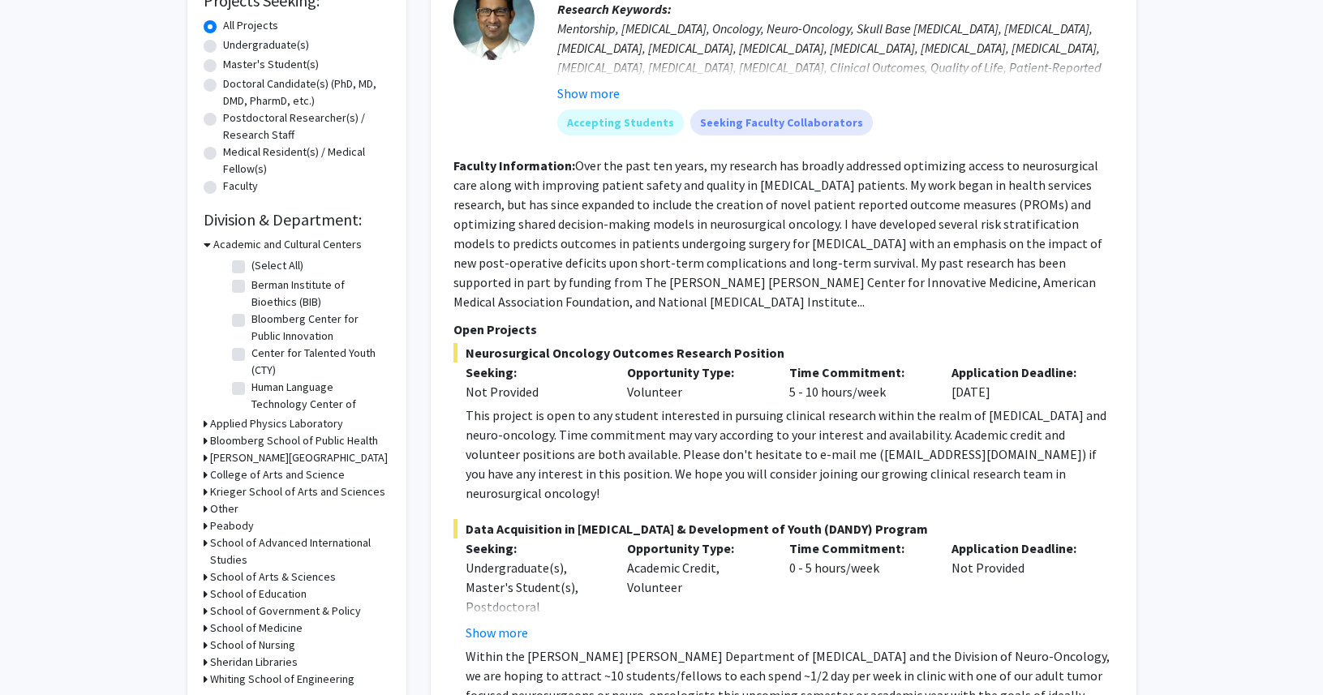
click at [280, 629] on h3 "School of Medicine" at bounding box center [256, 628] width 92 height 17
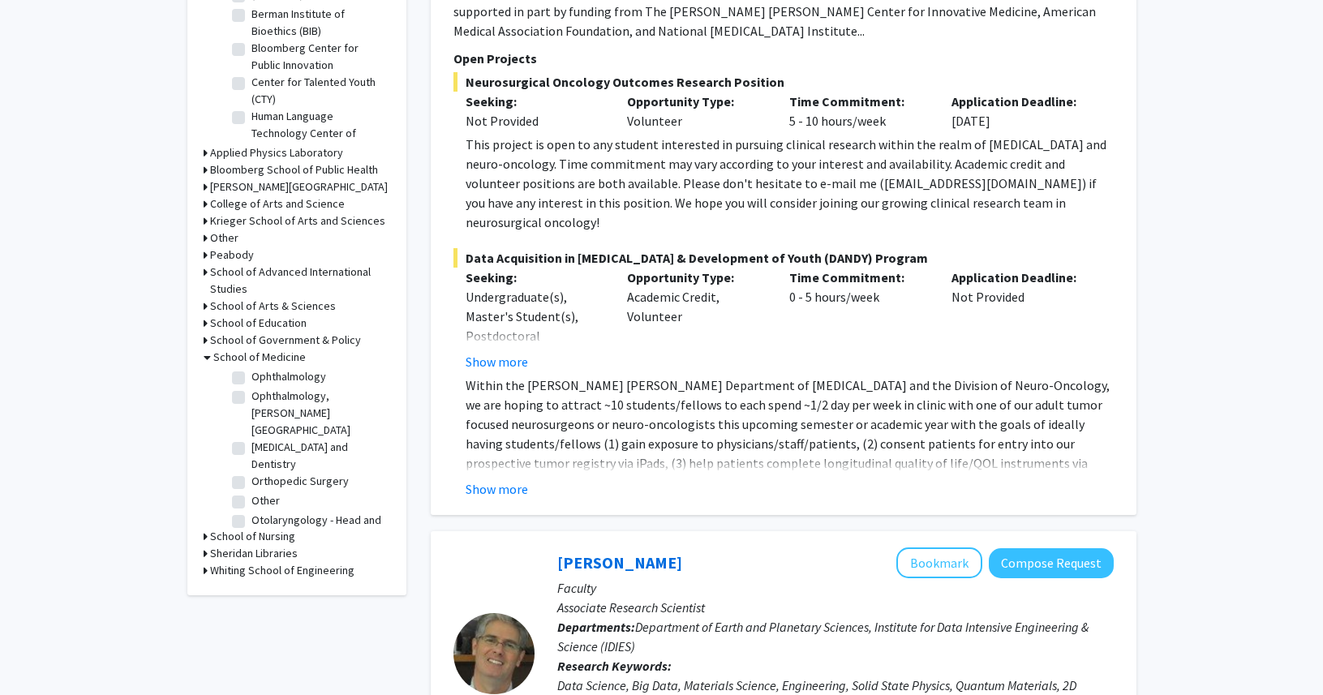
scroll to position [1744, 0]
click at [274, 507] on label "Otolaryngology - Head and Neck Surgery" at bounding box center [319, 524] width 135 height 34
click at [262, 507] on input "Otolaryngology - Head and Neck Surgery" at bounding box center [257, 512] width 11 height 11
checkbox input "true"
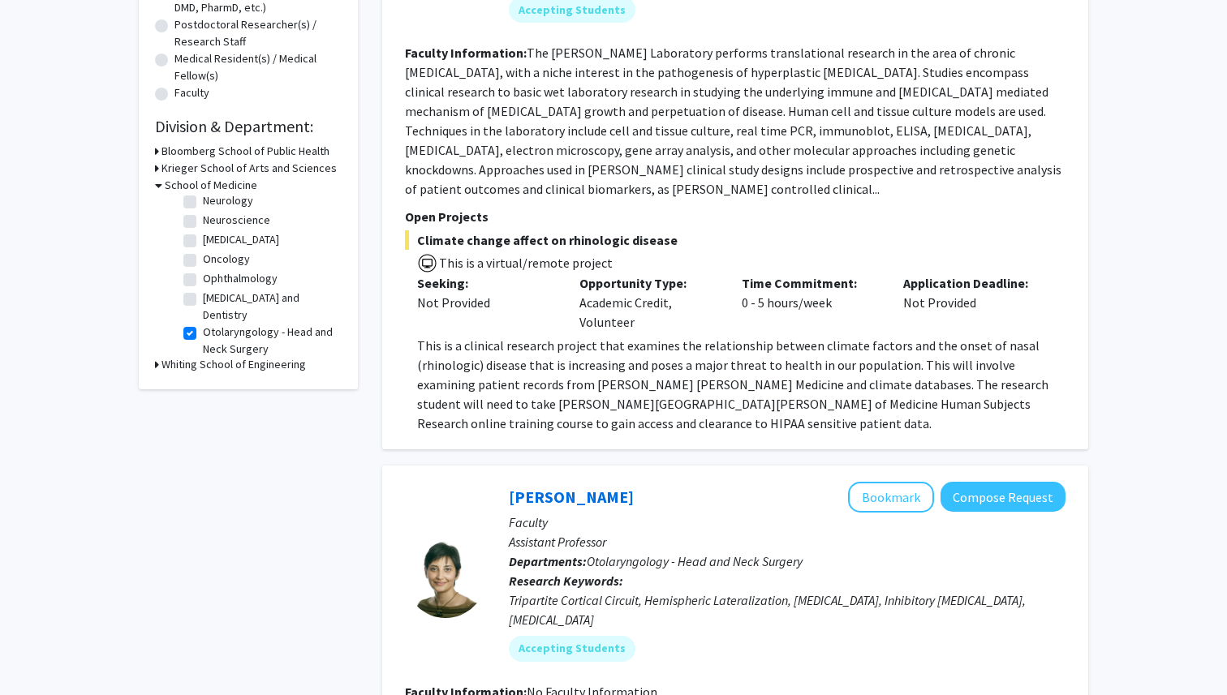
scroll to position [308, 0]
click at [203, 316] on label "Otolaryngology - Head and Neck Surgery" at bounding box center [270, 325] width 135 height 34
click at [203, 316] on input "Otolaryngology - Head and Neck Surgery" at bounding box center [208, 313] width 11 height 11
checkbox input "false"
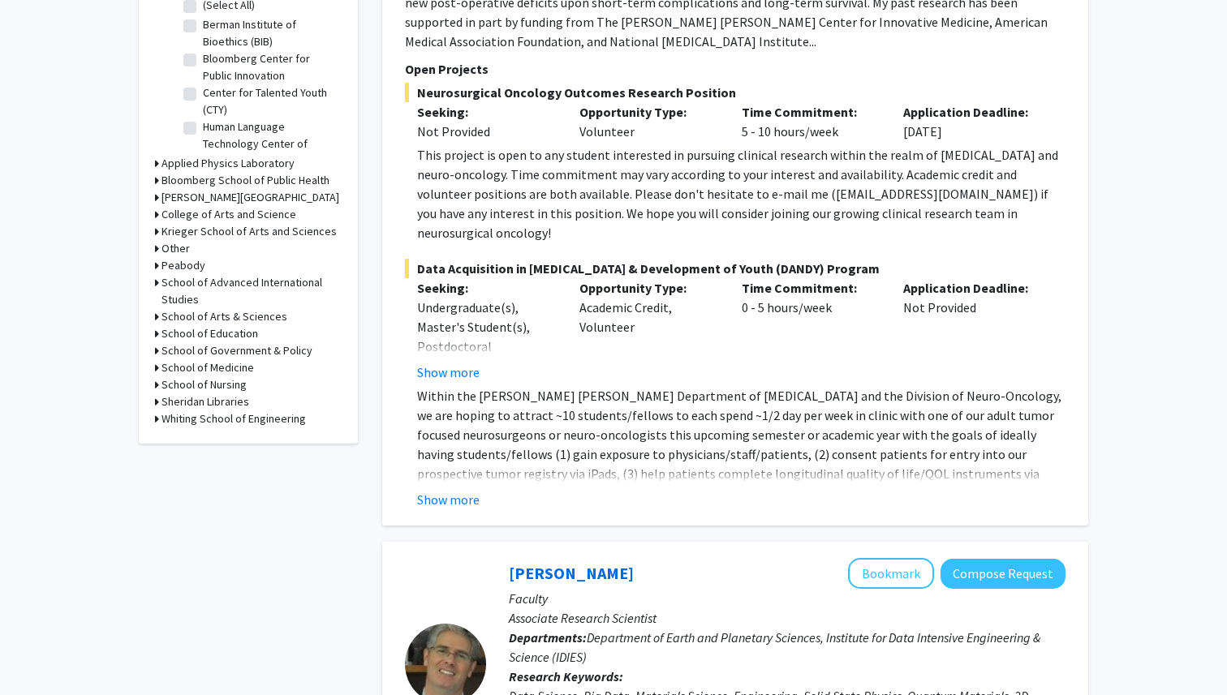
scroll to position [545, 0]
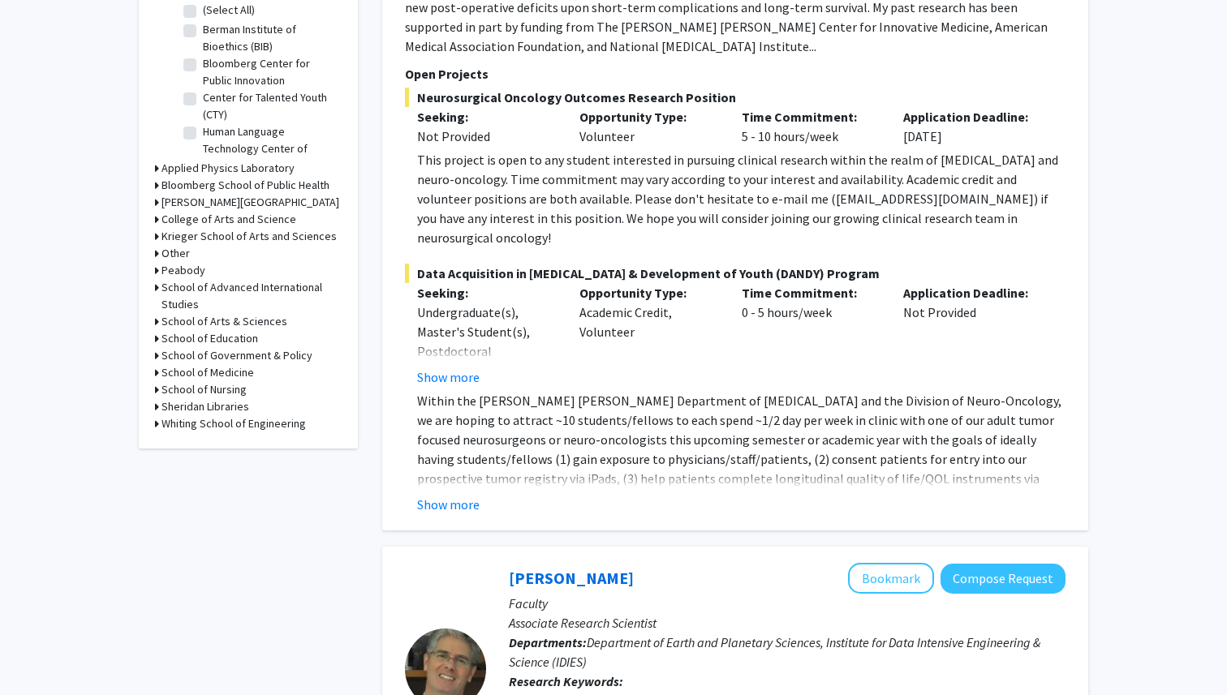
click at [196, 375] on h3 "School of Medicine" at bounding box center [207, 372] width 92 height 17
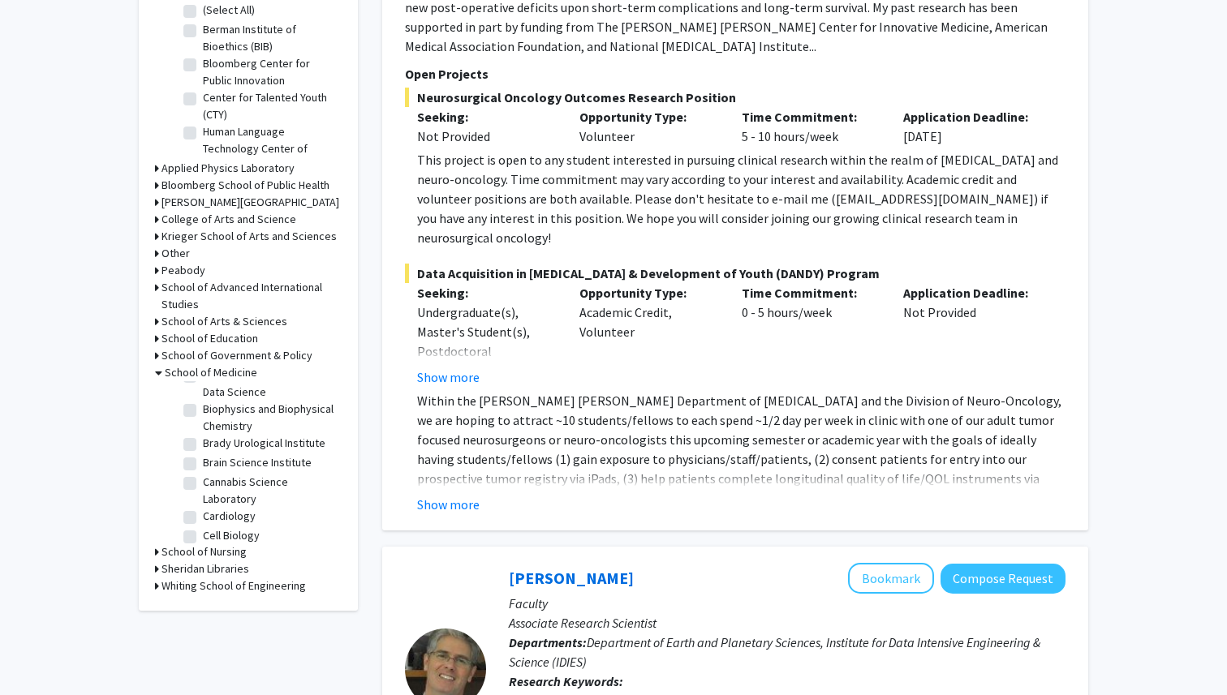
scroll to position [292, 0]
click at [203, 471] on label "Brain Science Institute" at bounding box center [257, 474] width 109 height 17
click at [203, 471] on input "Brain Science Institute" at bounding box center [208, 471] width 11 height 11
checkbox input "true"
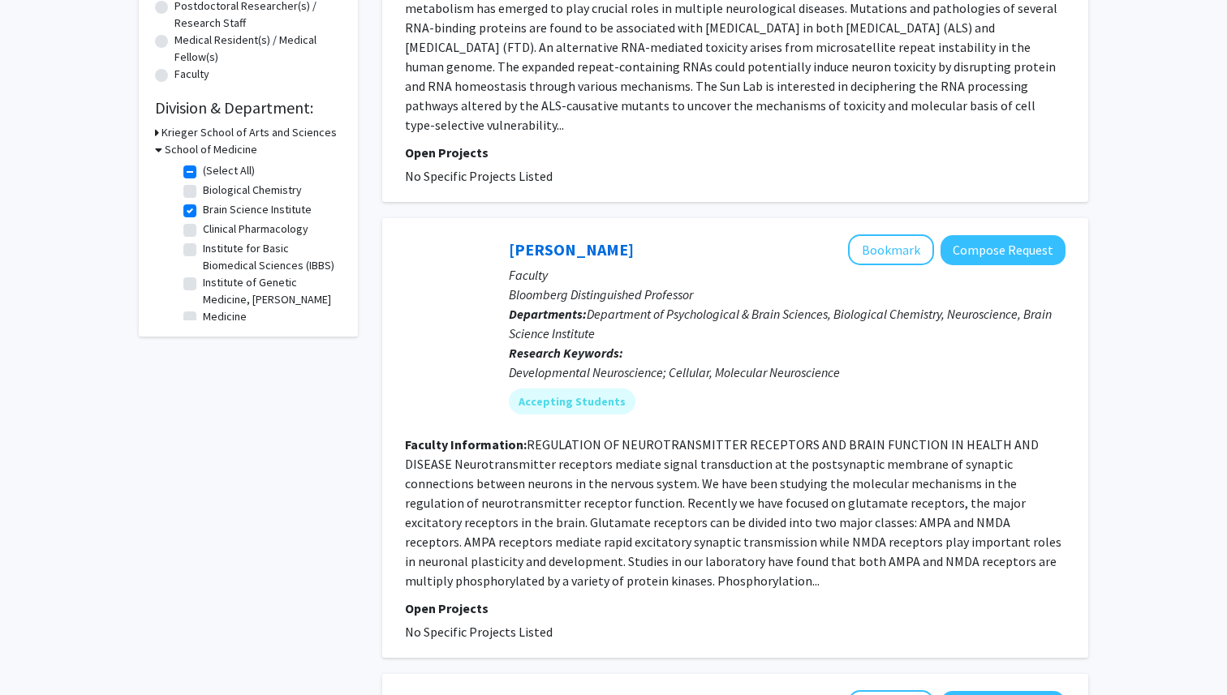
scroll to position [405, 0]
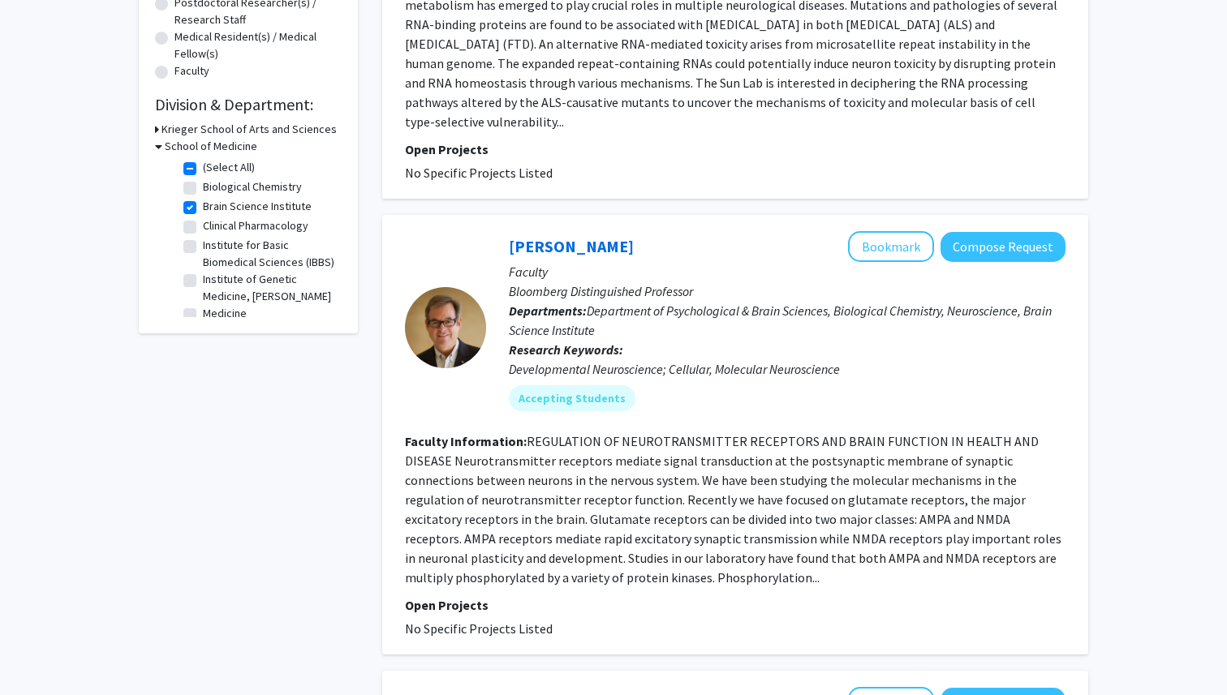
click at [203, 209] on label "Brain Science Institute" at bounding box center [257, 206] width 109 height 17
click at [203, 209] on input "Brain Science Institute" at bounding box center [208, 203] width 11 height 11
checkbox input "false"
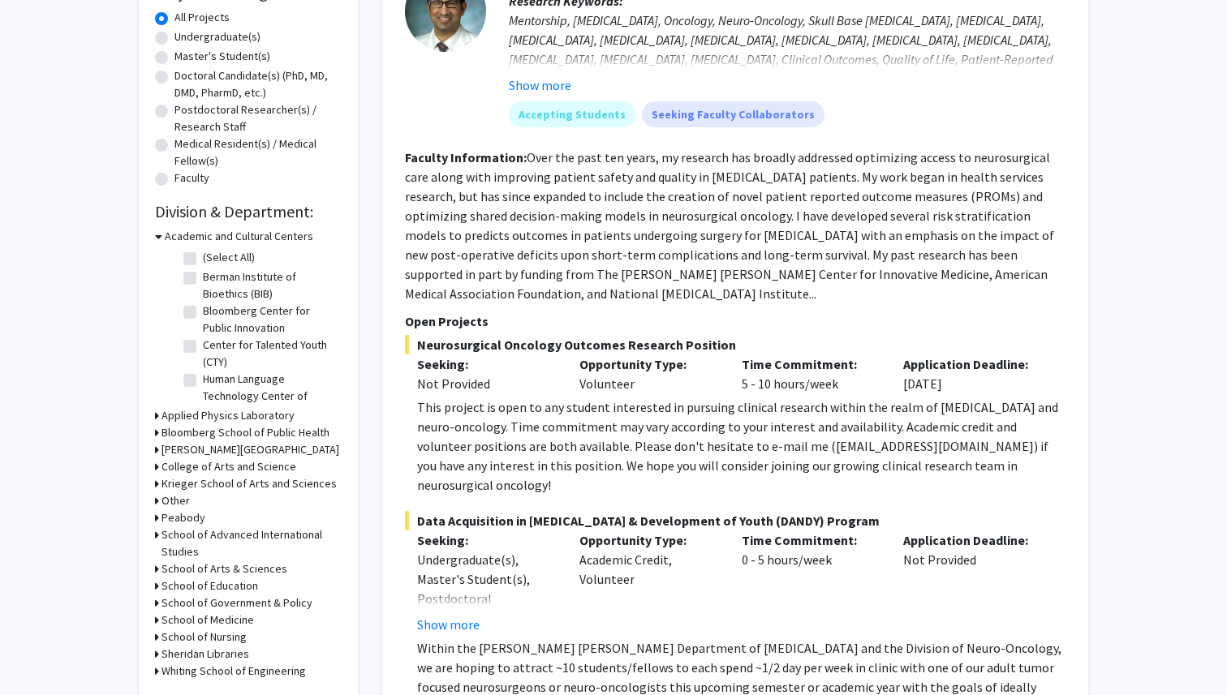
scroll to position [353, 0]
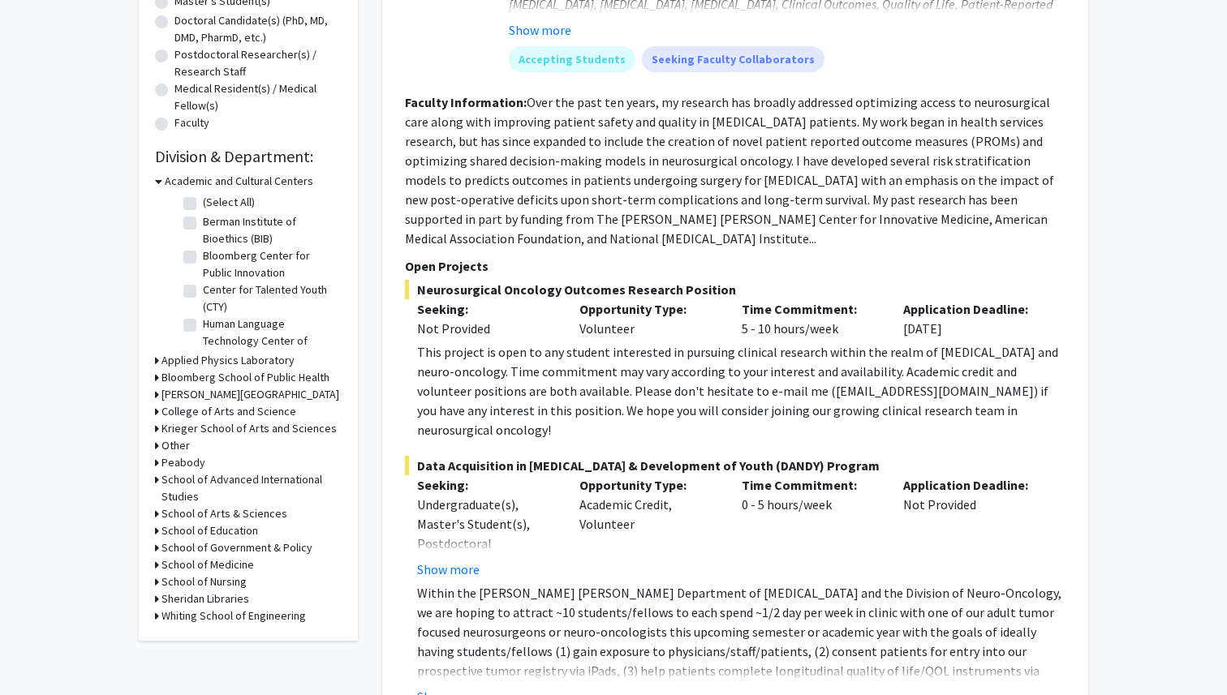
click at [217, 567] on h3 "School of Medicine" at bounding box center [207, 565] width 92 height 17
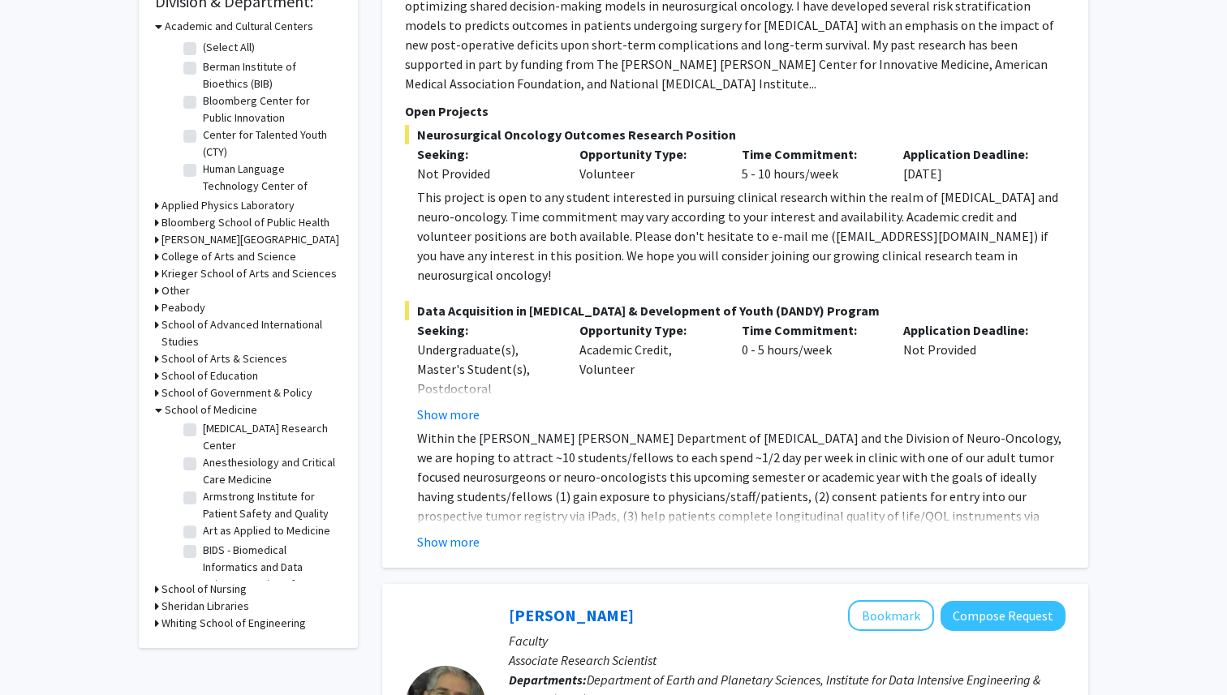
scroll to position [61, 0]
click at [203, 478] on label "Anesthesiology and Critical Care Medicine" at bounding box center [270, 486] width 135 height 34
click at [203, 478] on input "Anesthesiology and Critical Care Medicine" at bounding box center [208, 474] width 11 height 11
checkbox input "true"
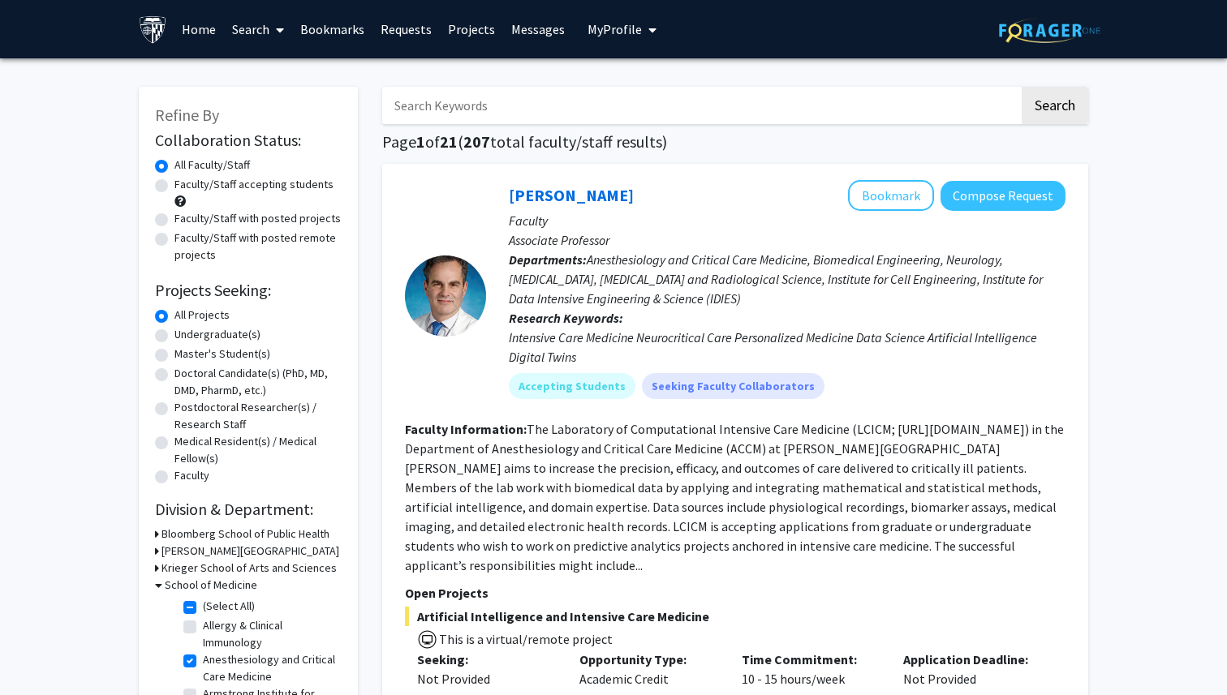
click at [229, 659] on label "Anesthesiology and Critical Care Medicine" at bounding box center [270, 669] width 135 height 34
click at [213, 659] on input "Anesthesiology and Critical Care Medicine" at bounding box center [208, 657] width 11 height 11
checkbox input "false"
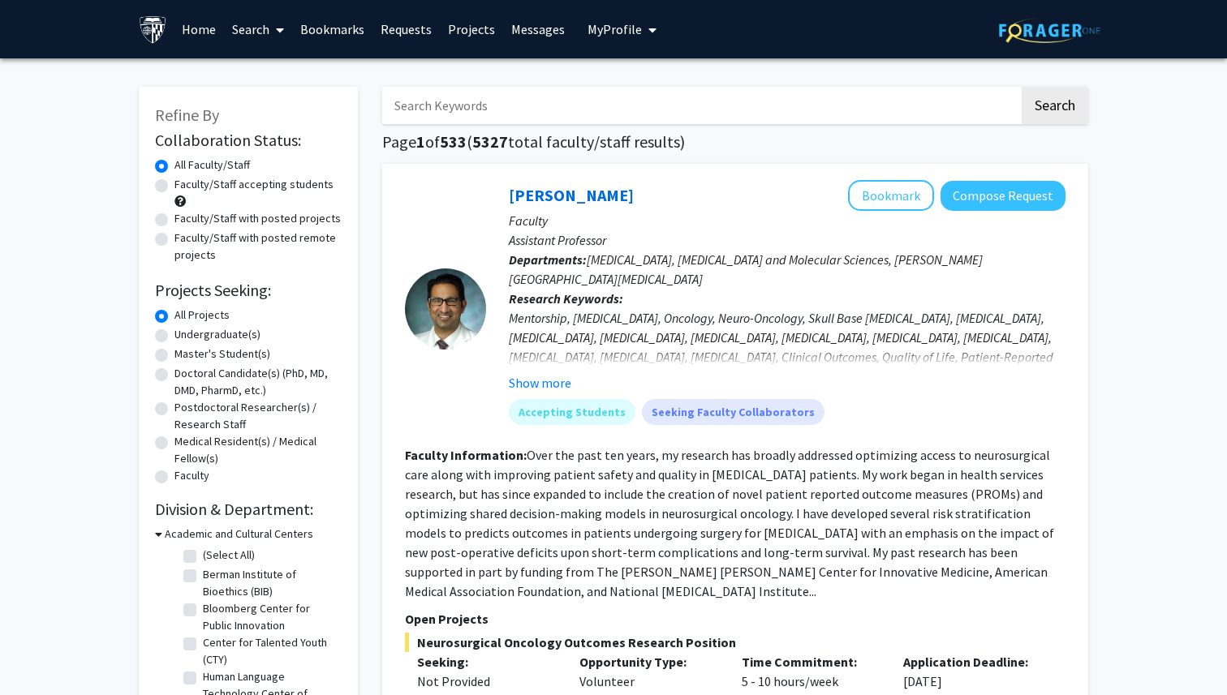
click at [540, 121] on input "Search Keywords" at bounding box center [700, 105] width 637 height 37
type input "patient outcome"
click at [1021, 87] on button "Search" at bounding box center [1054, 105] width 67 height 37
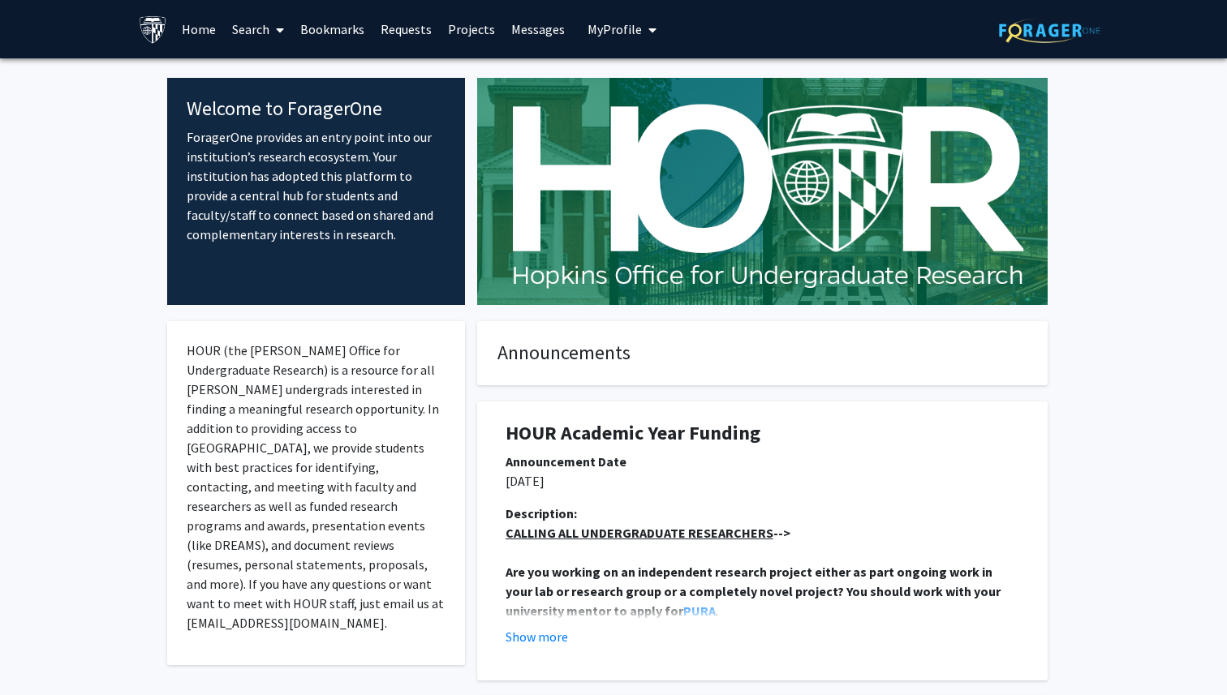
click at [250, 32] on link "Search" at bounding box center [258, 29] width 68 height 57
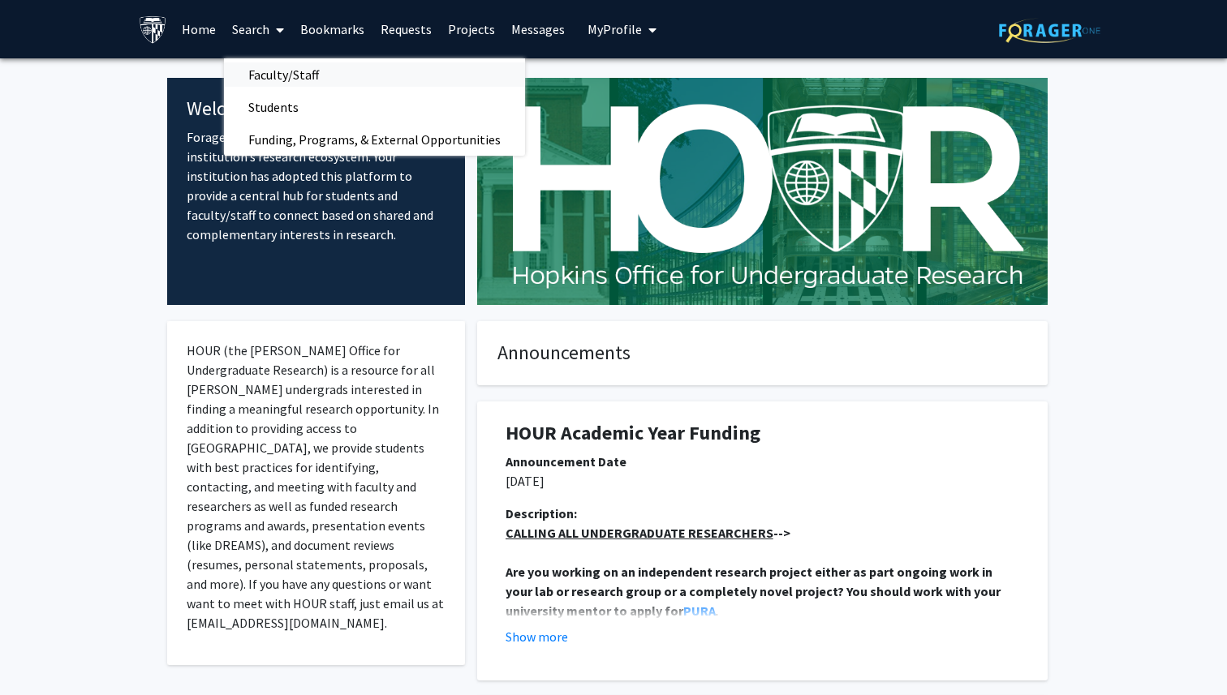
click at [257, 68] on span "Faculty/Staff" at bounding box center [283, 74] width 119 height 32
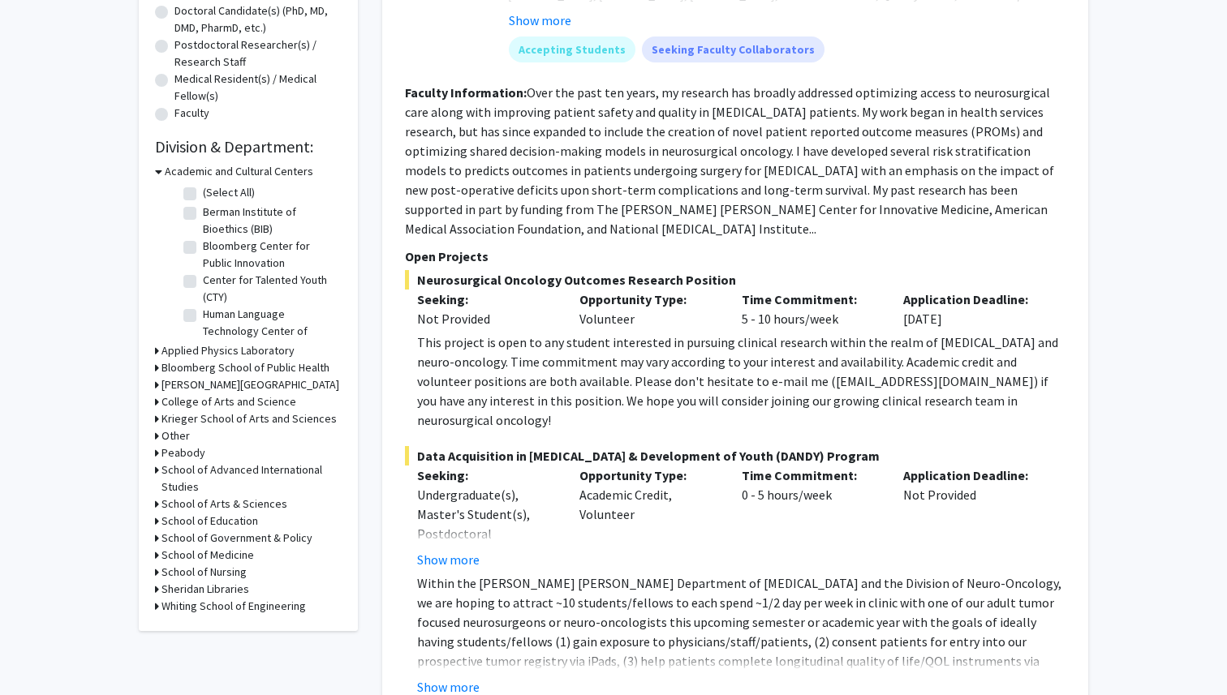
scroll to position [368, 0]
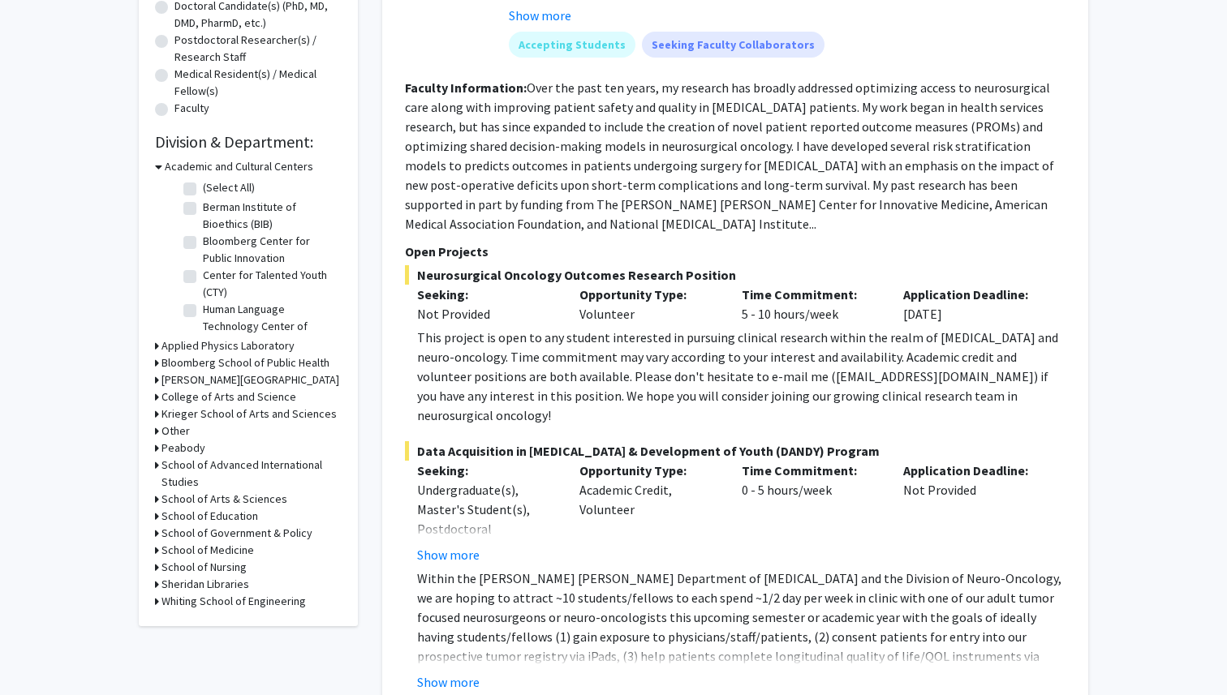
click at [234, 545] on h3 "School of Medicine" at bounding box center [207, 550] width 92 height 17
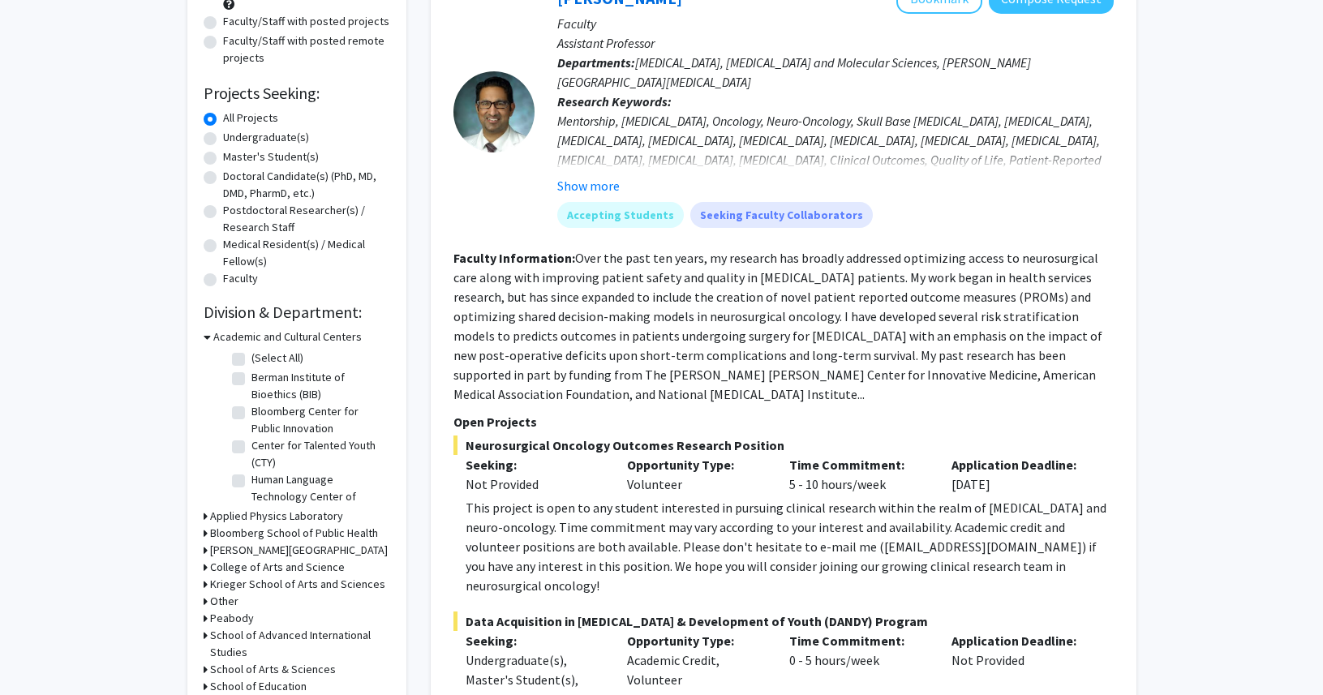
scroll to position [0, 0]
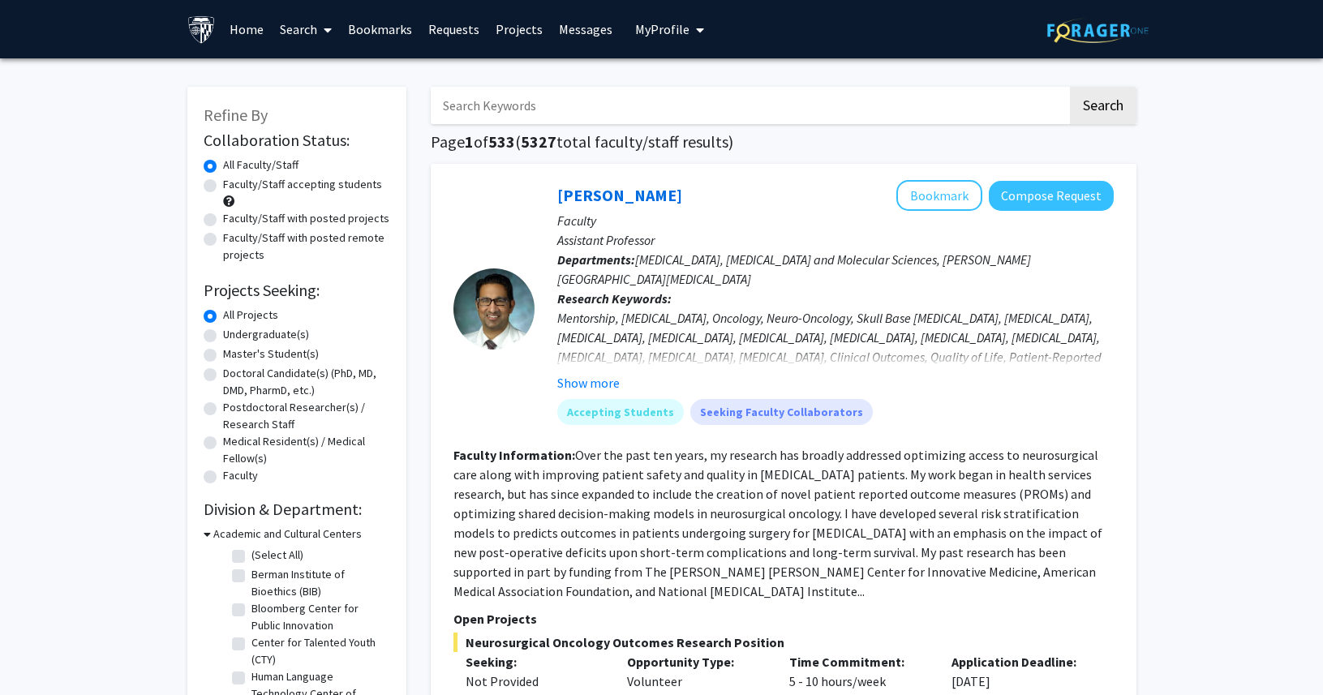
click at [598, 114] on input "Search Keywords" at bounding box center [749, 105] width 637 height 37
type input "alcohol use disorder"
click at [1070, 87] on button "Search" at bounding box center [1103, 105] width 67 height 37
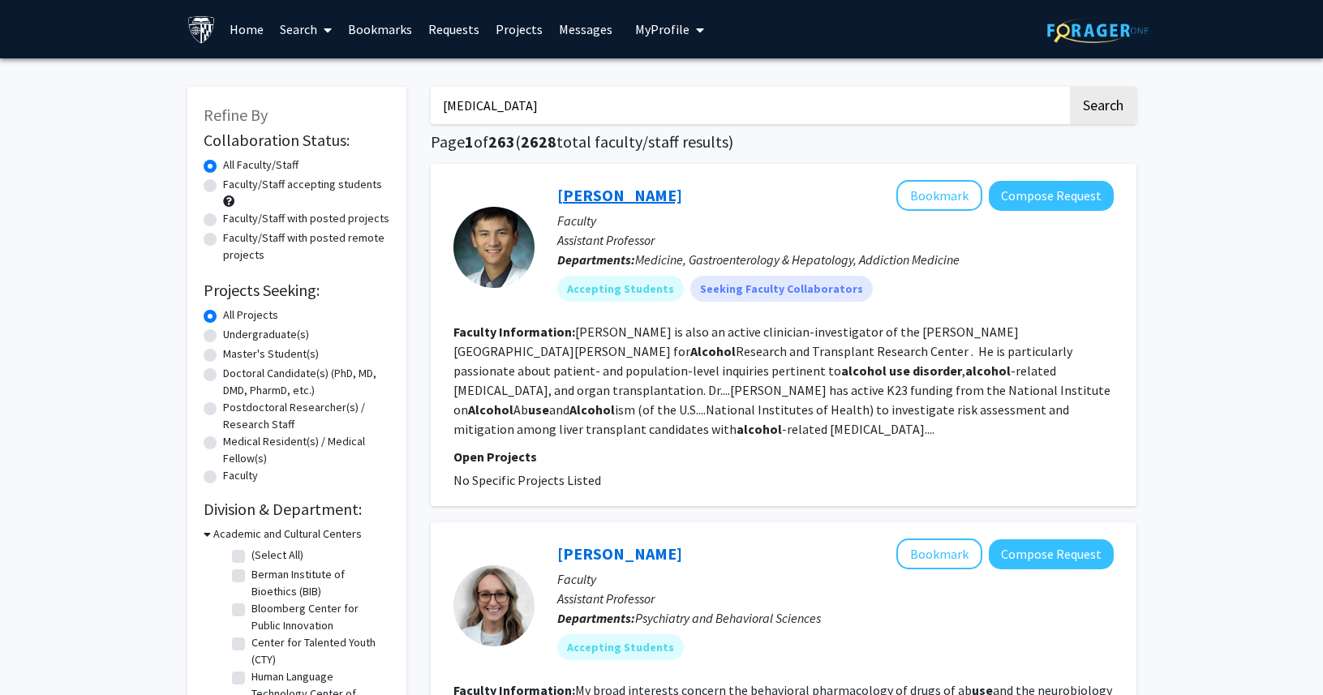
click at [613, 197] on link "[PERSON_NAME]" at bounding box center [619, 195] width 125 height 20
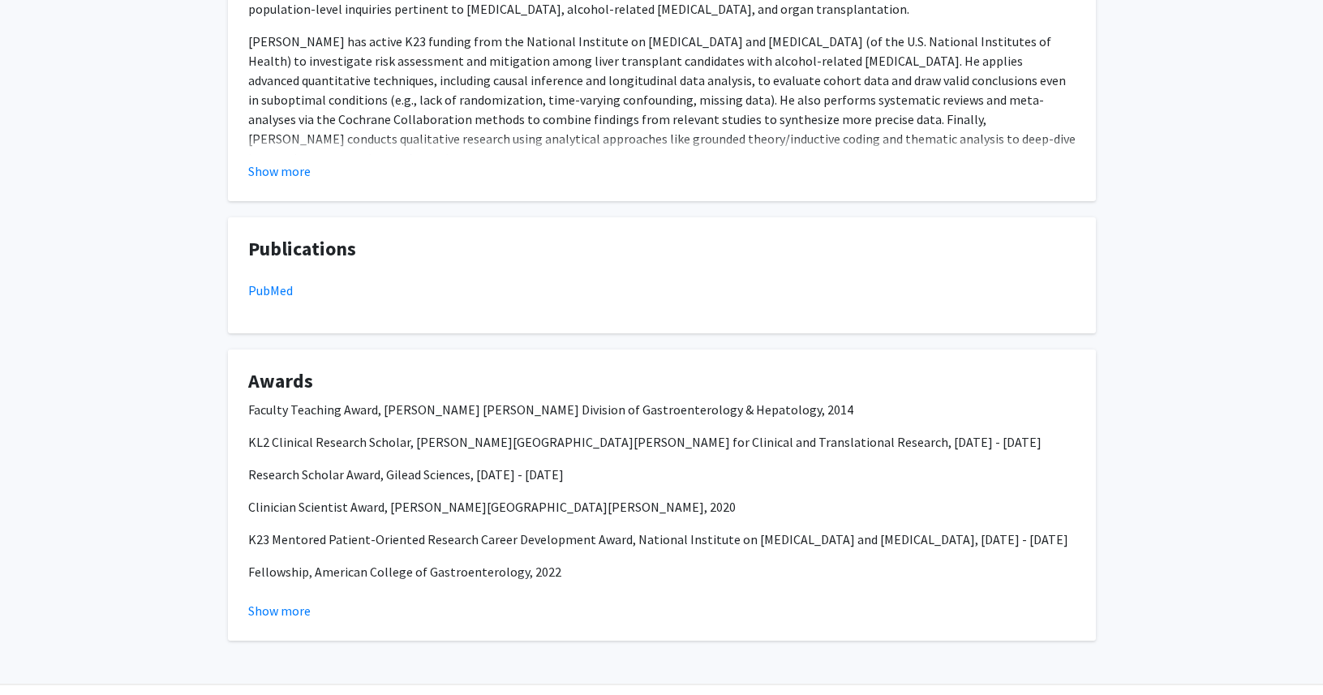
scroll to position [761, 0]
click at [266, 287] on link "PubMed" at bounding box center [270, 288] width 45 height 16
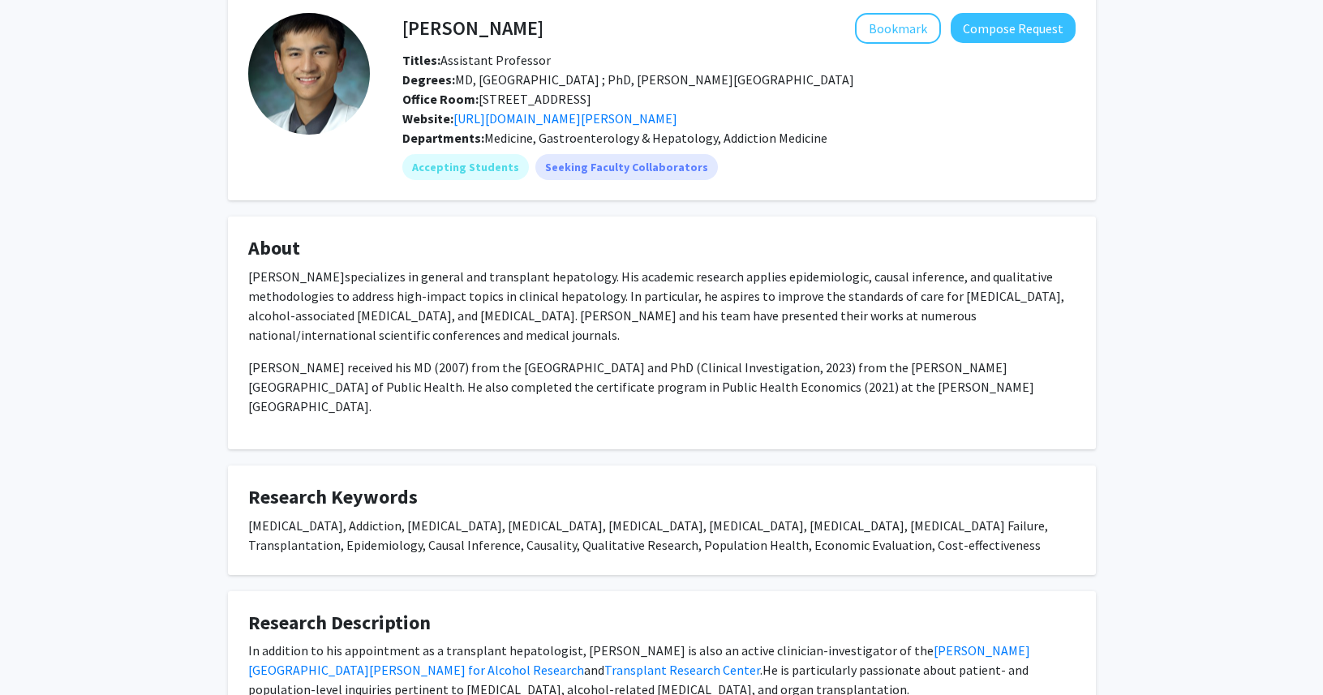
scroll to position [100, 0]
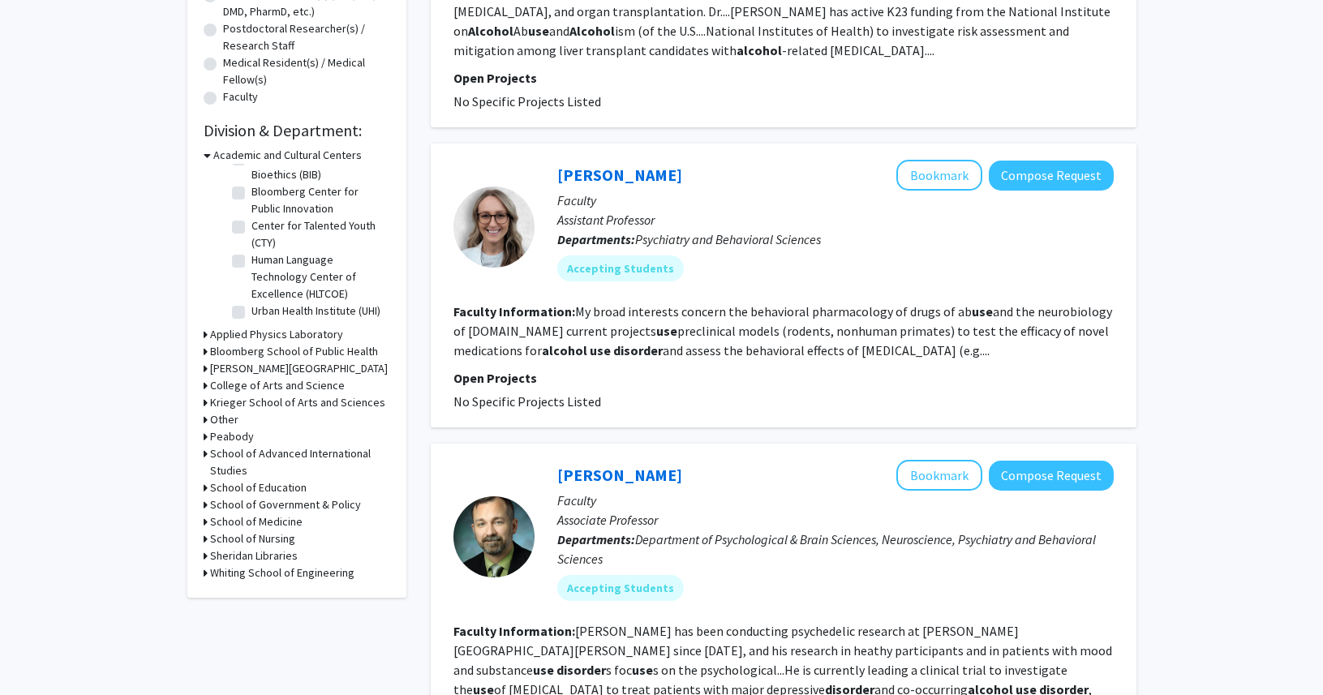
scroll to position [381, 0]
click at [275, 517] on h3 "School of Medicine" at bounding box center [256, 520] width 92 height 17
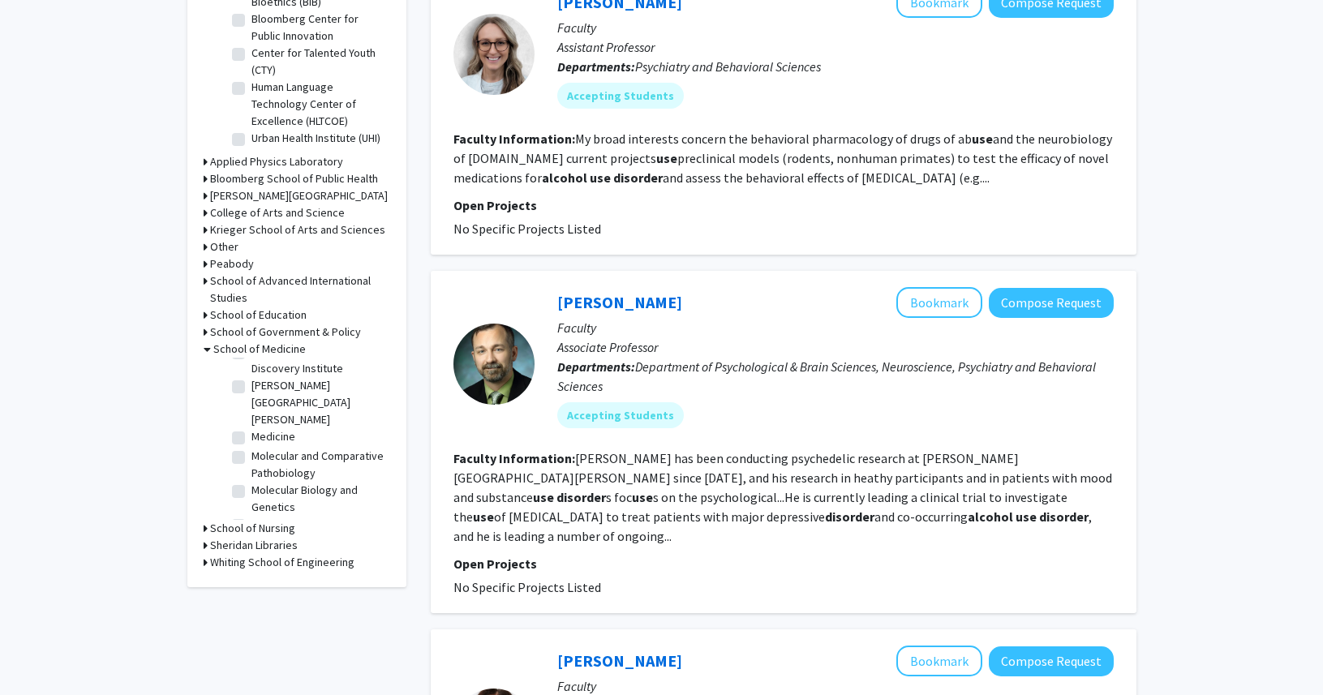
scroll to position [1282, 0]
click at [275, 482] on label "Neurology" at bounding box center [277, 490] width 50 height 17
click at [262, 482] on input "Neurology" at bounding box center [257, 487] width 11 height 11
checkbox input "true"
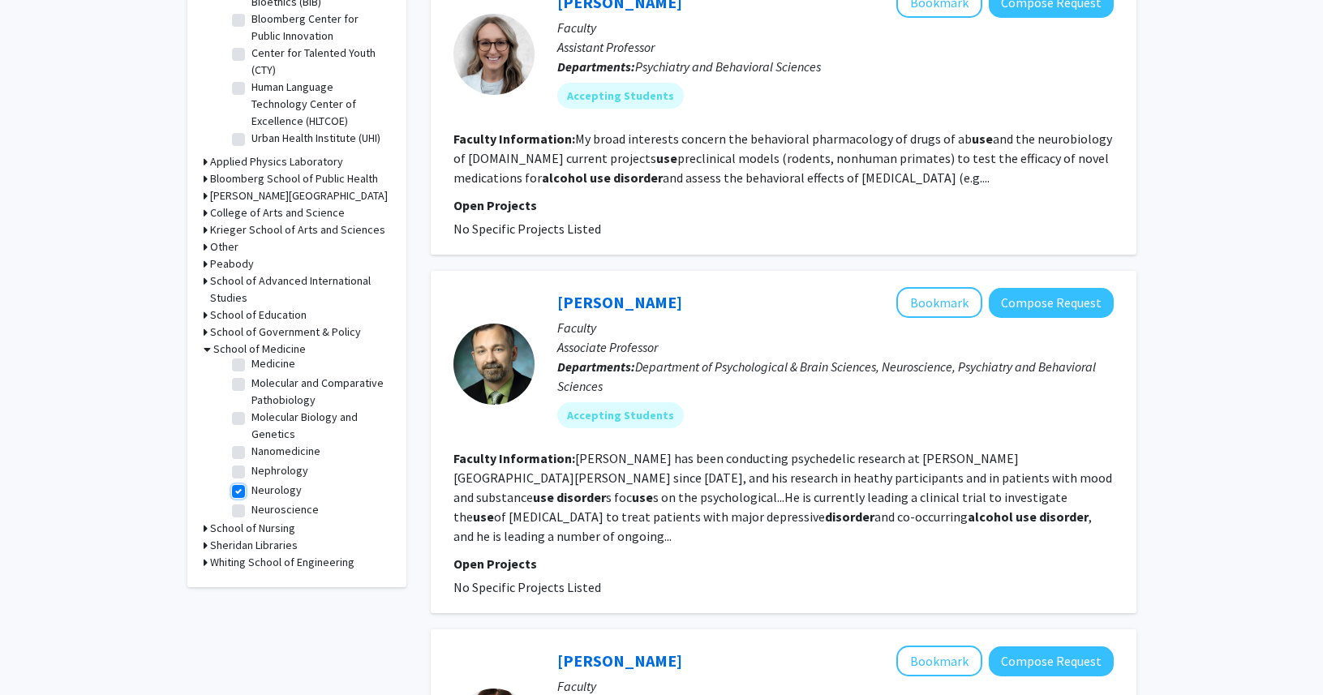
checkbox input "true"
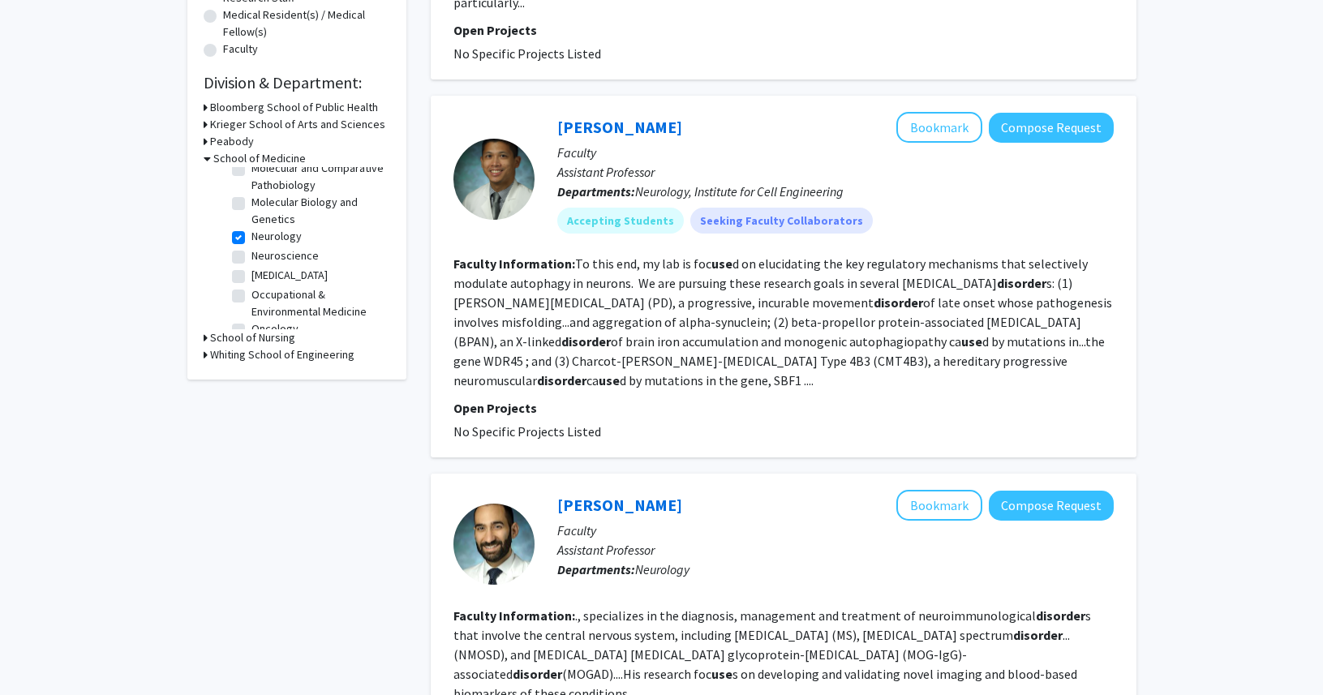
scroll to position [447, 0]
click at [252, 238] on label "Neurology" at bounding box center [277, 246] width 50 height 17
click at [252, 238] on input "Neurology" at bounding box center [257, 243] width 11 height 11
checkbox input "false"
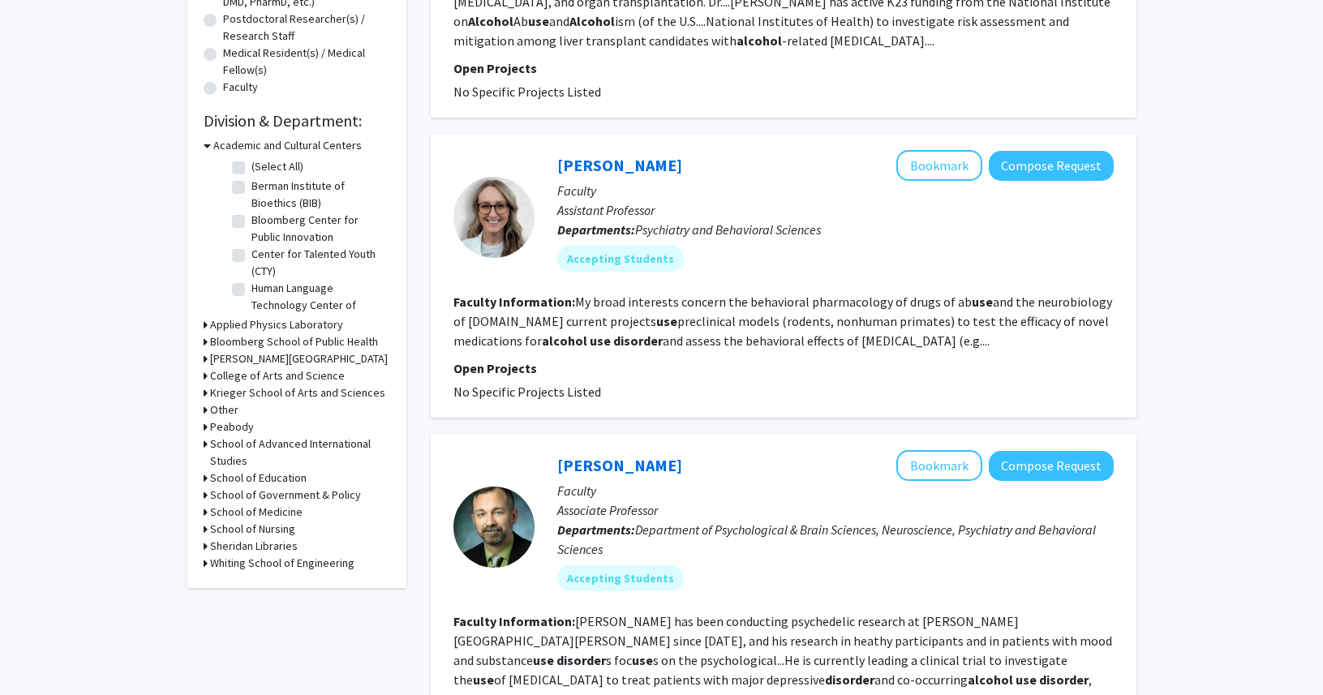
scroll to position [398, 0]
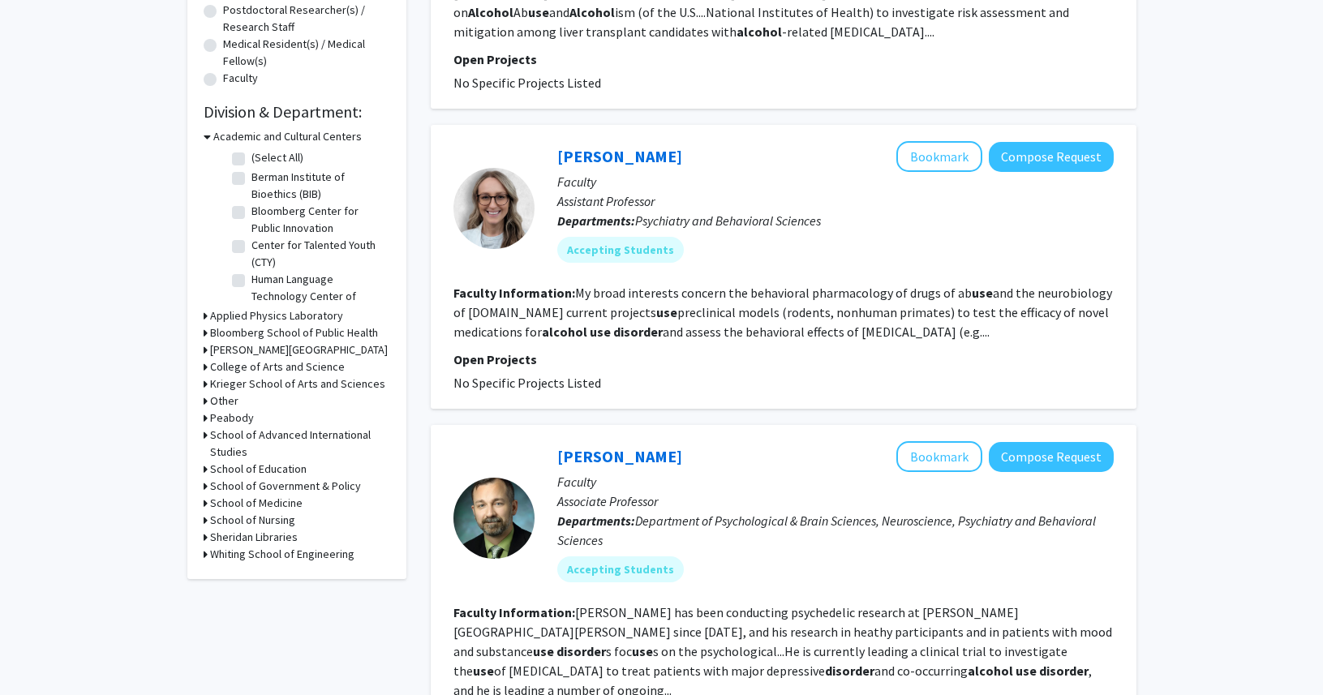
click at [282, 499] on h3 "School of Medicine" at bounding box center [256, 503] width 92 height 17
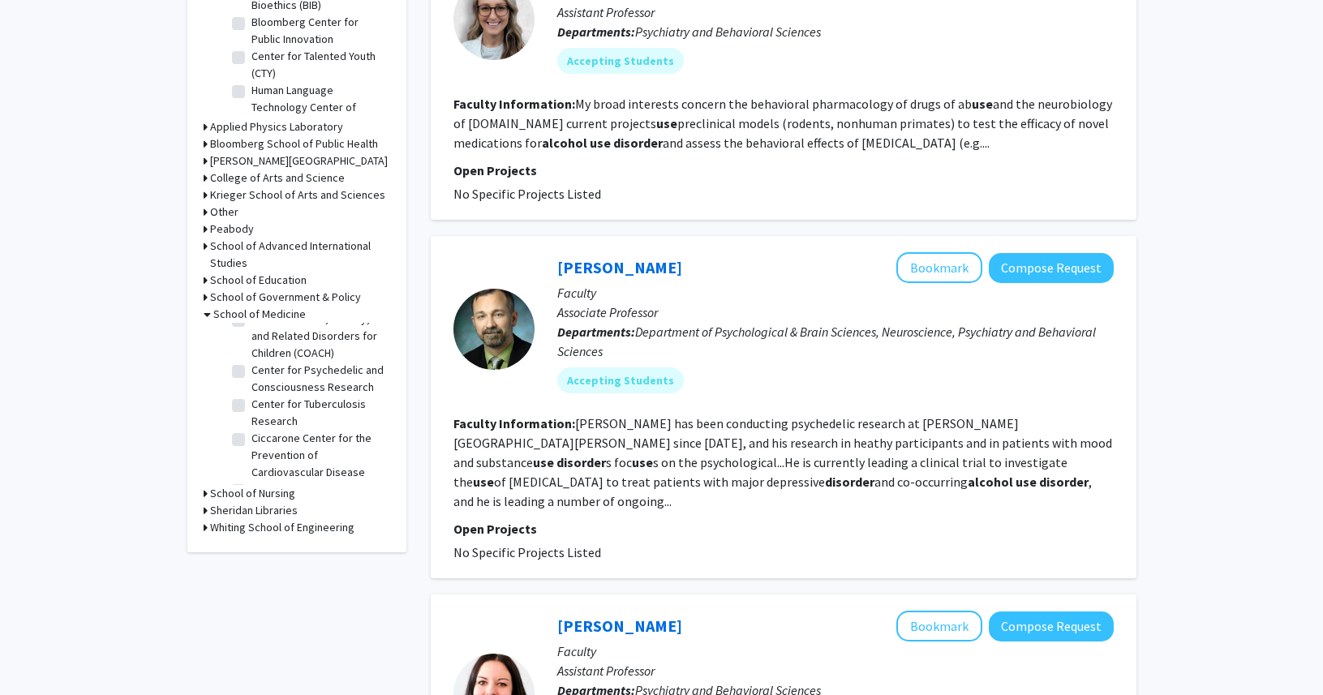
scroll to position [531, 0]
click at [252, 362] on label "Center for Psychedelic and Consciousness Research" at bounding box center [319, 367] width 135 height 34
click at [252, 361] on input "Center for Psychedelic and Consciousness Research" at bounding box center [257, 355] width 11 height 11
checkbox input "true"
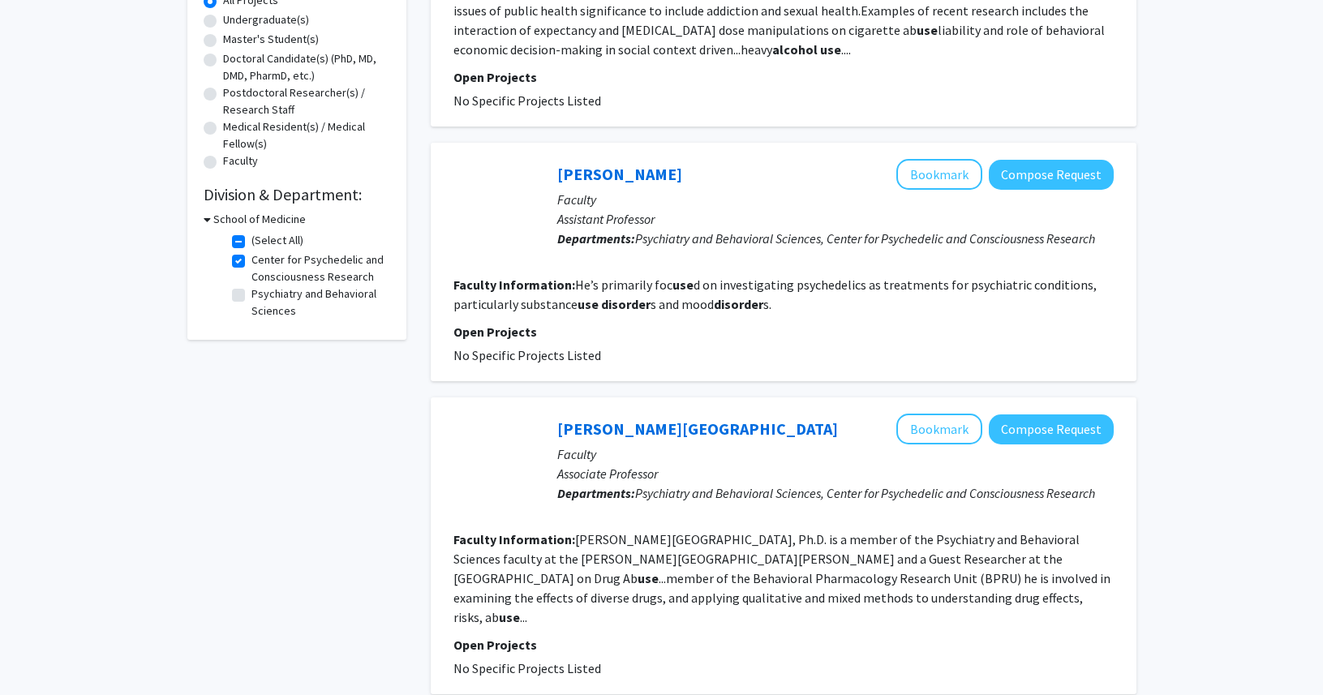
scroll to position [359, 0]
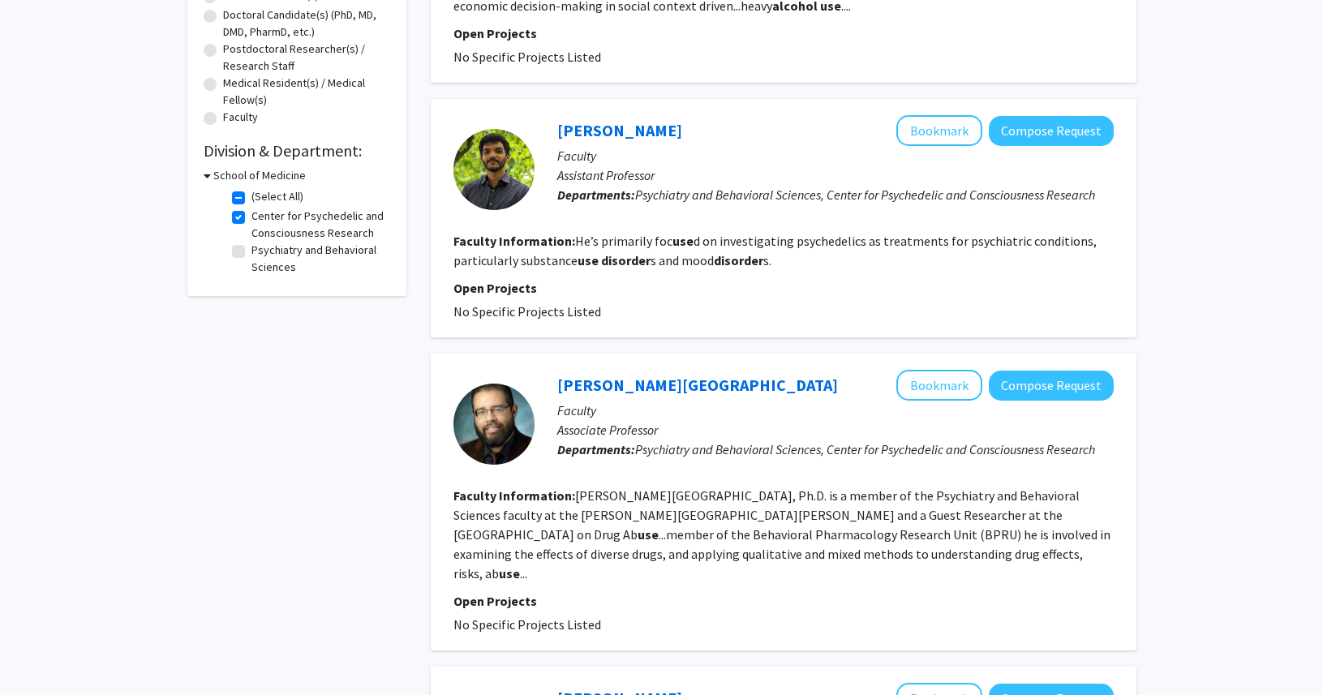
click at [252, 219] on label "Center for Psychedelic and Consciousness Research" at bounding box center [319, 225] width 135 height 34
click at [252, 218] on input "Center for Psychedelic and Consciousness Research" at bounding box center [257, 213] width 11 height 11
checkbox input "false"
